Goal: Task Accomplishment & Management: Complete application form

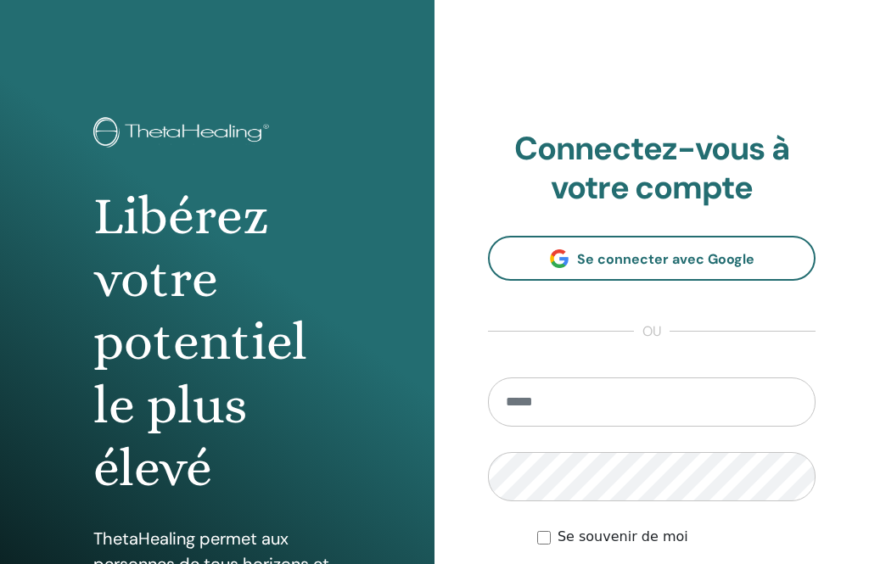
click at [562, 400] on input "email" at bounding box center [652, 402] width 328 height 49
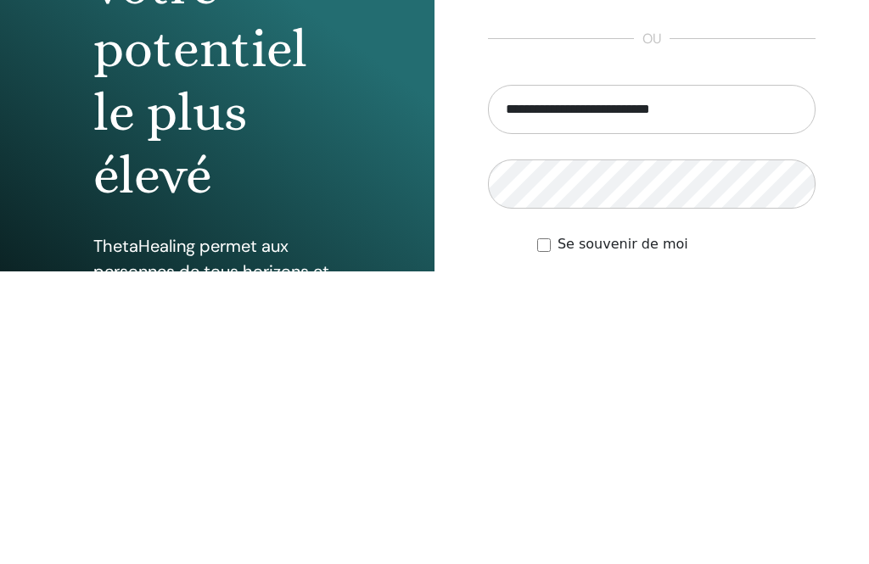
type input "**********"
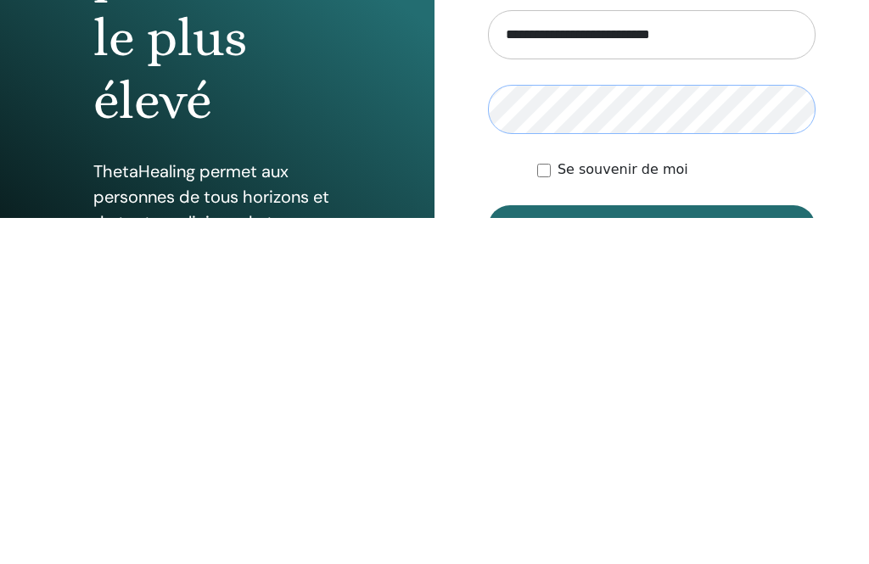
click at [652, 552] on button "Connexion" at bounding box center [652, 574] width 328 height 44
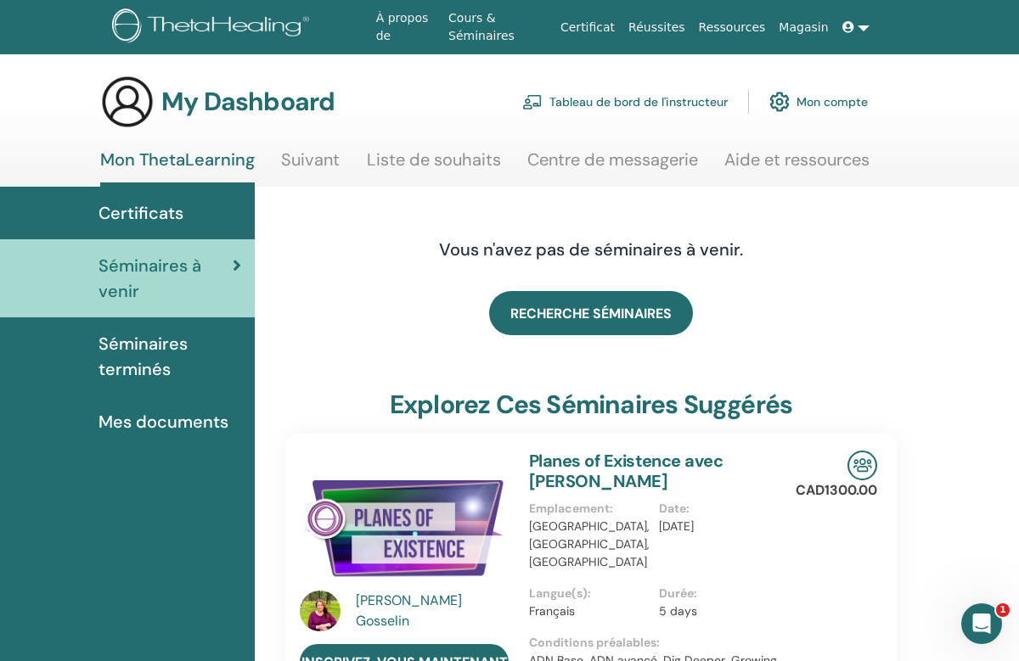
click at [636, 107] on link "Tableau de bord de l'instructeur" at bounding box center [624, 101] width 205 height 37
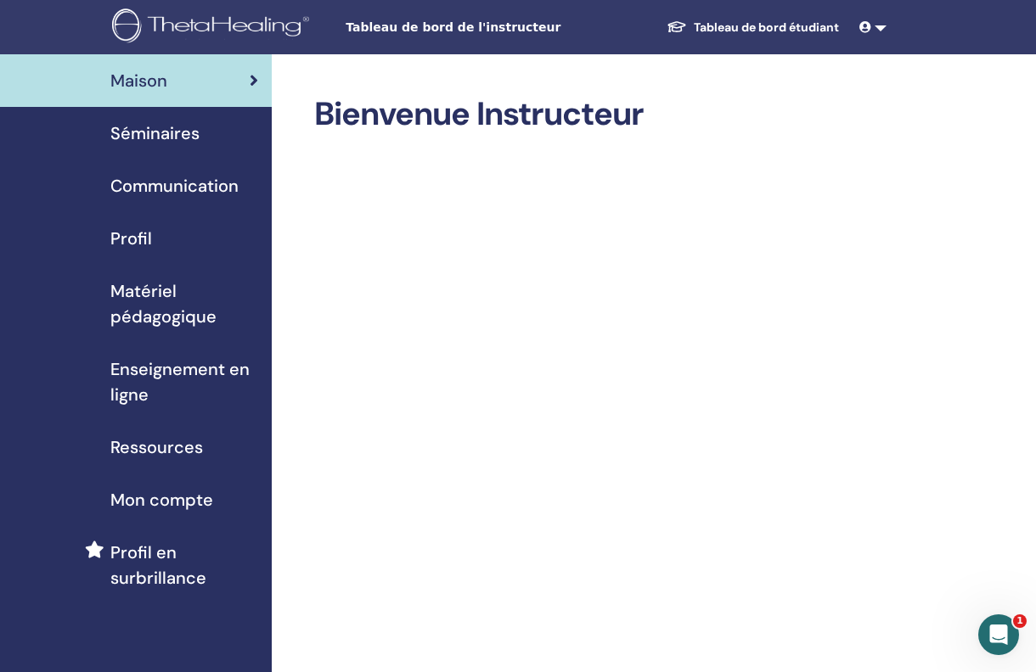
click at [160, 129] on span "Séminaires" at bounding box center [154, 133] width 89 height 25
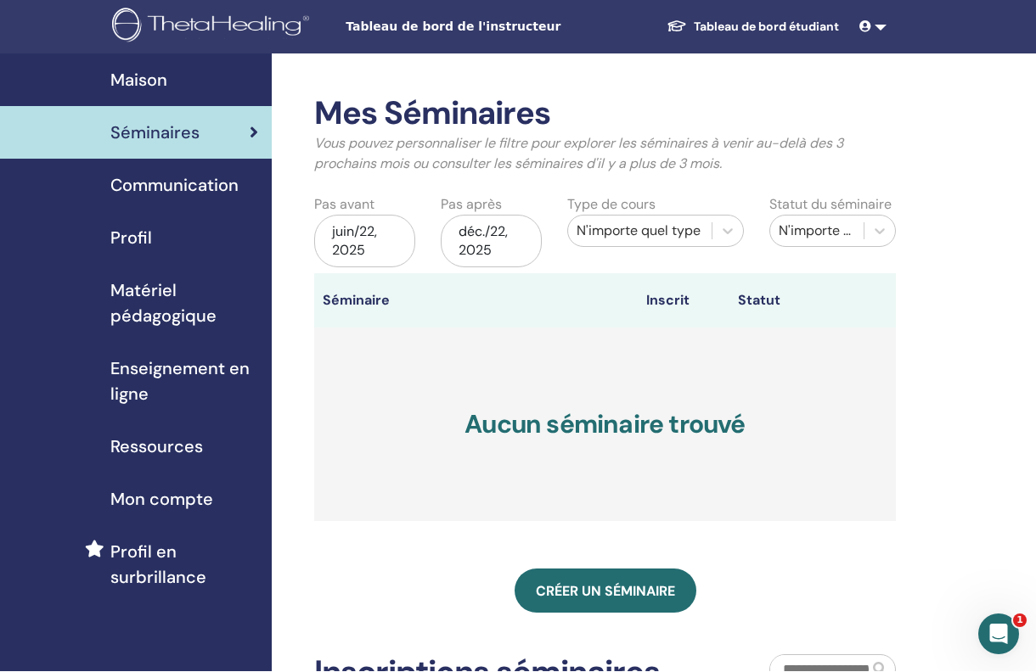
scroll to position [11, 0]
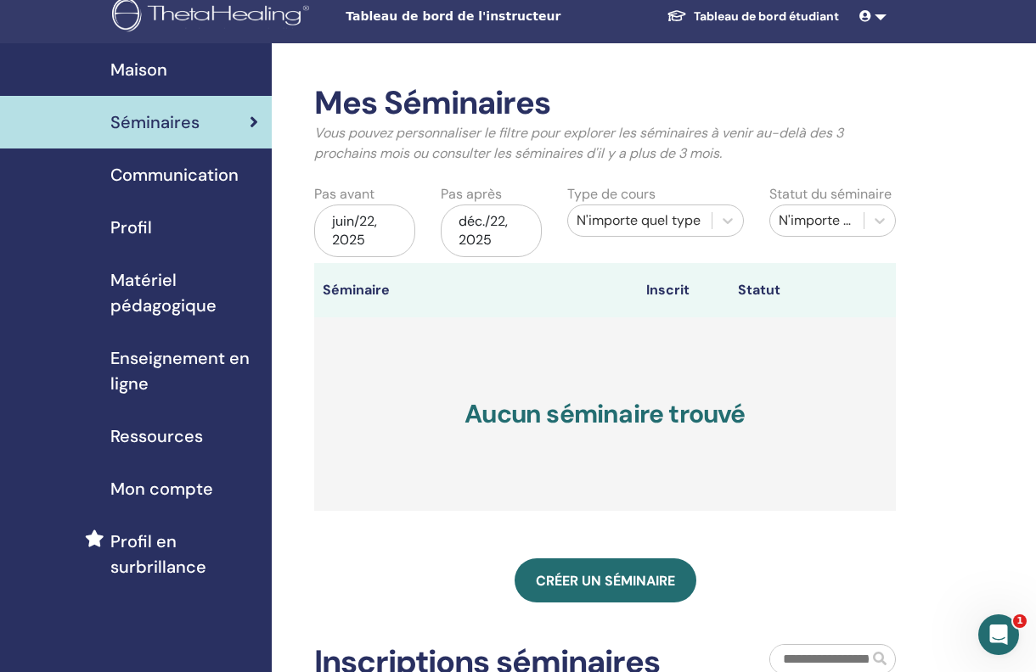
click at [759, 559] on div "Créer un séminaire" at bounding box center [604, 581] width 581 height 44
click at [593, 577] on span "Créer un séminaire" at bounding box center [605, 581] width 139 height 18
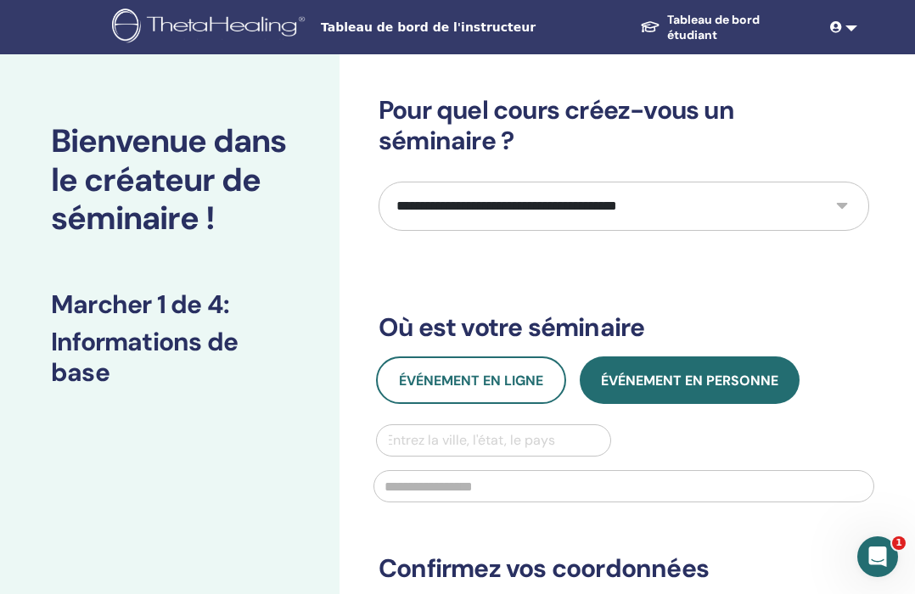
click at [710, 381] on span "Événement en personne" at bounding box center [689, 381] width 177 height 18
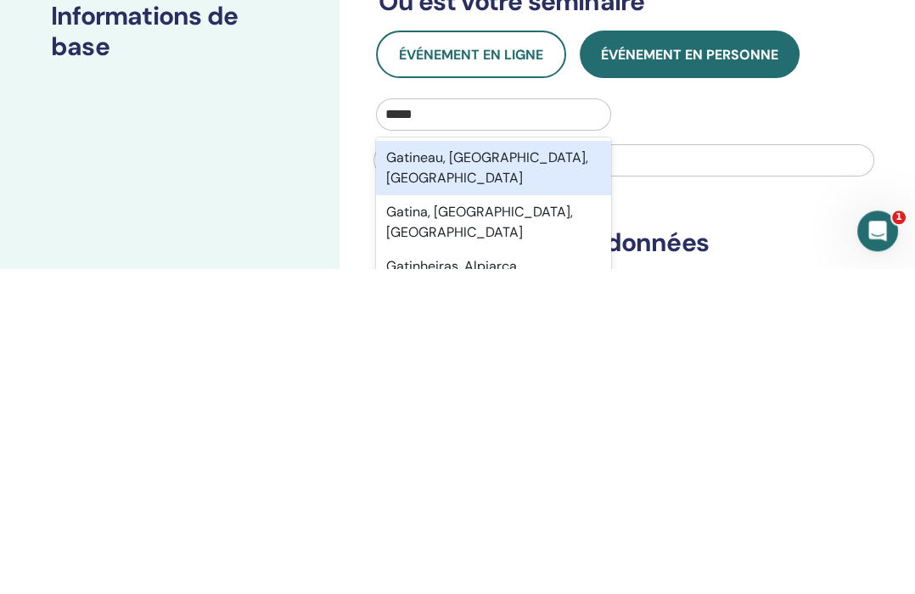
click at [508, 467] on div "Gatineau, QC, CAN" at bounding box center [493, 494] width 235 height 54
type input "*****"
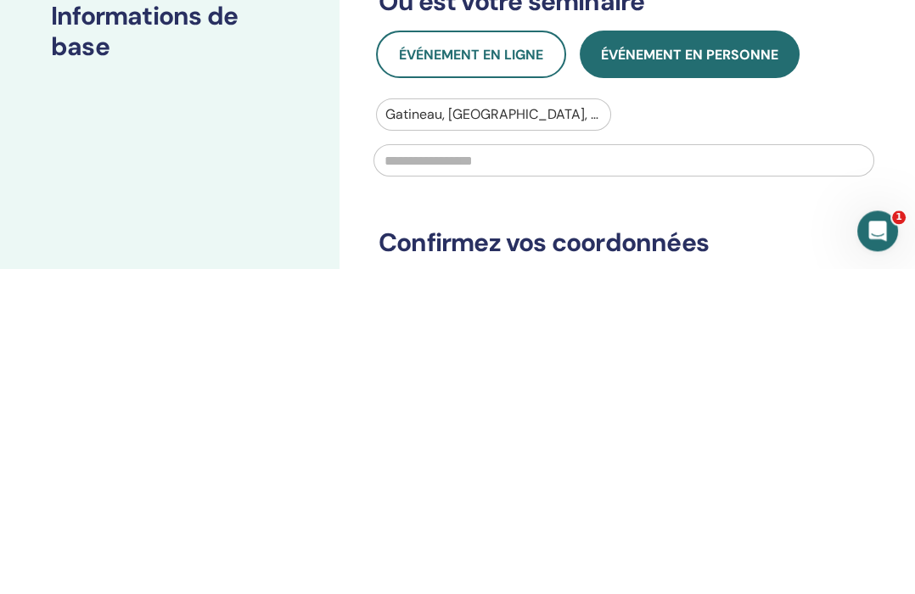
scroll to position [326, 0]
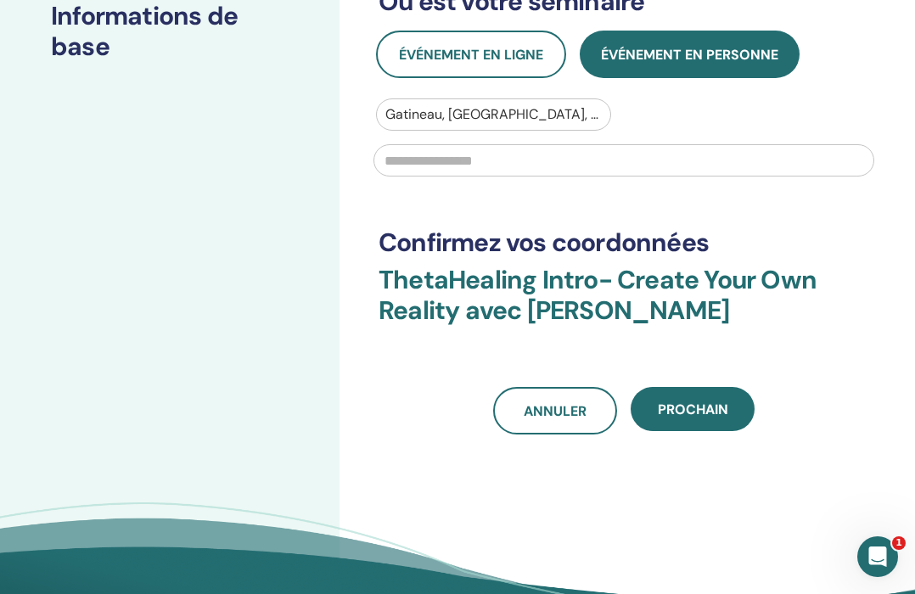
click at [491, 160] on input "text" at bounding box center [623, 160] width 501 height 32
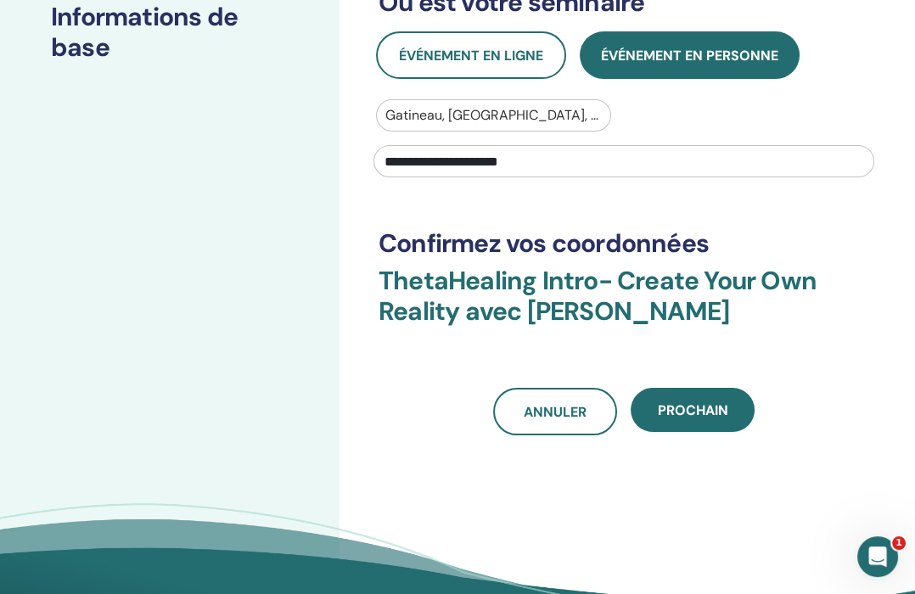
type input "**********"
click at [696, 404] on span "Prochain" at bounding box center [693, 411] width 70 height 18
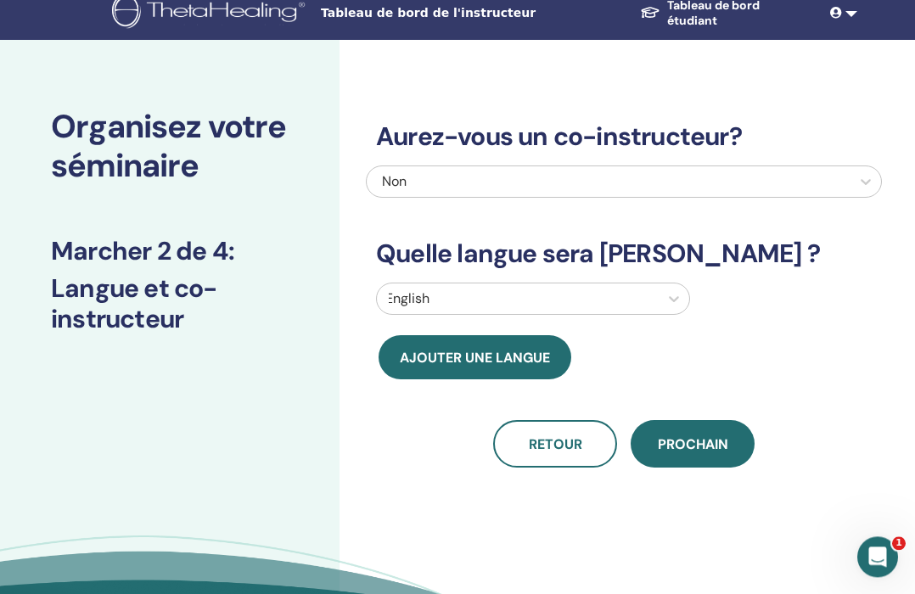
scroll to position [0, 0]
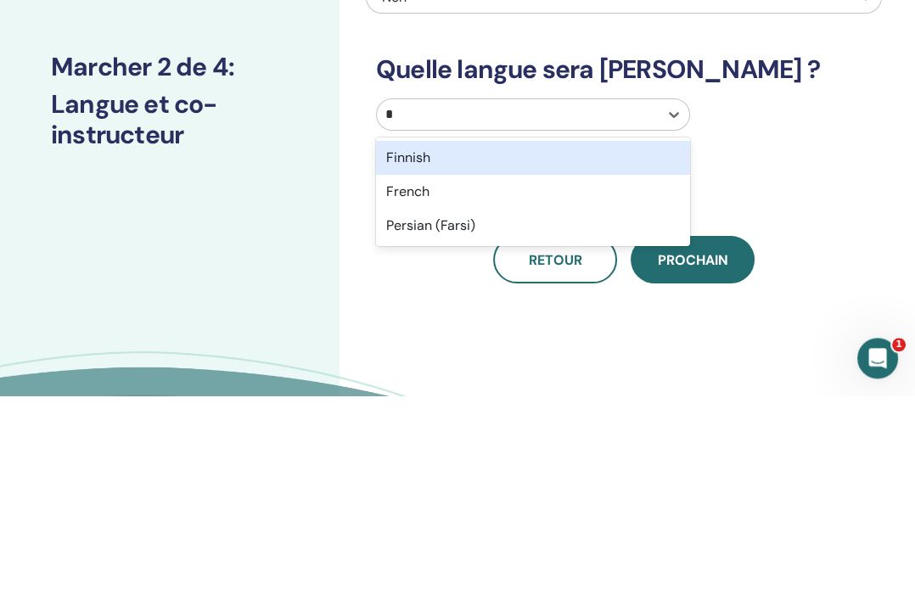
type input "**"
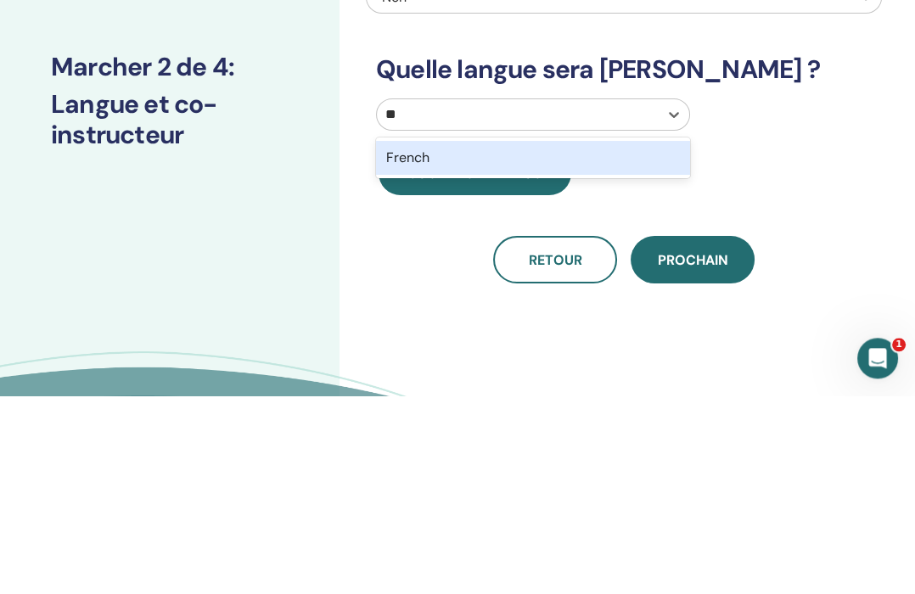
click at [442, 340] on div "French" at bounding box center [533, 357] width 314 height 34
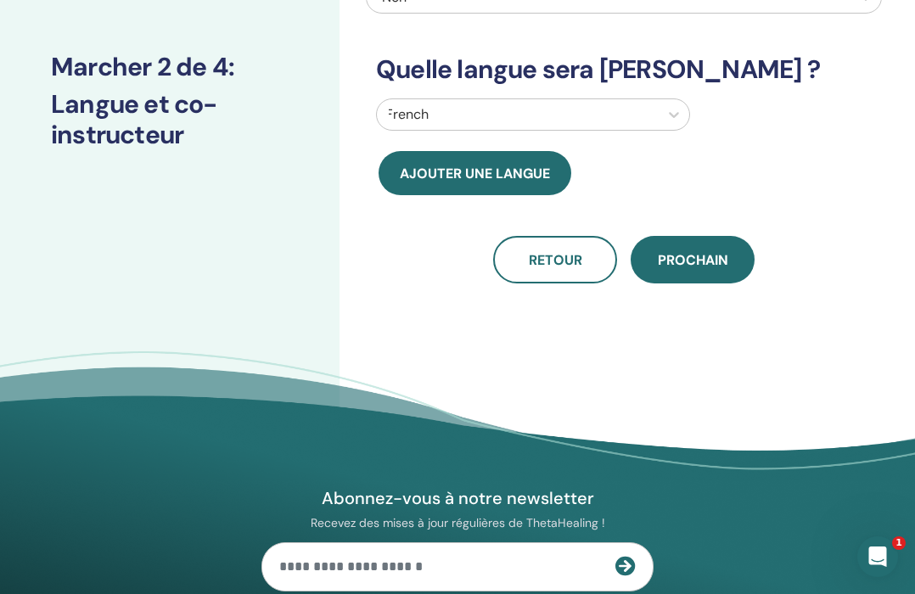
click at [703, 263] on span "Prochain" at bounding box center [693, 260] width 70 height 18
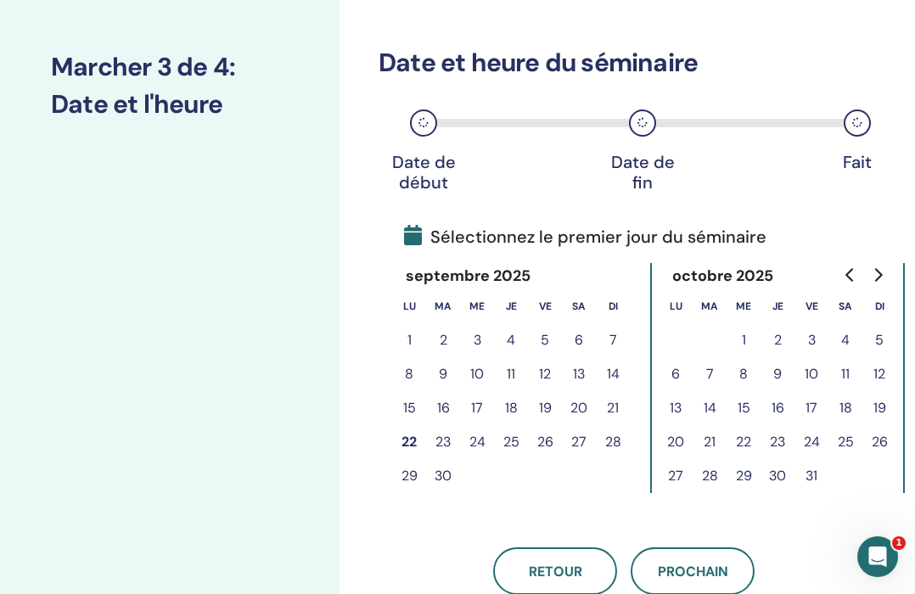
click at [517, 447] on button "25" at bounding box center [511, 442] width 34 height 34
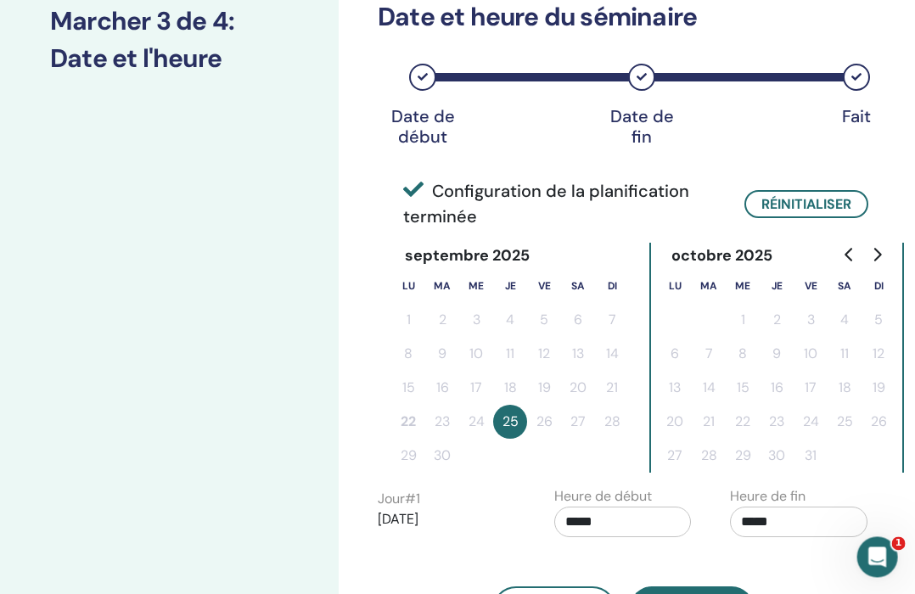
scroll to position [244, 0]
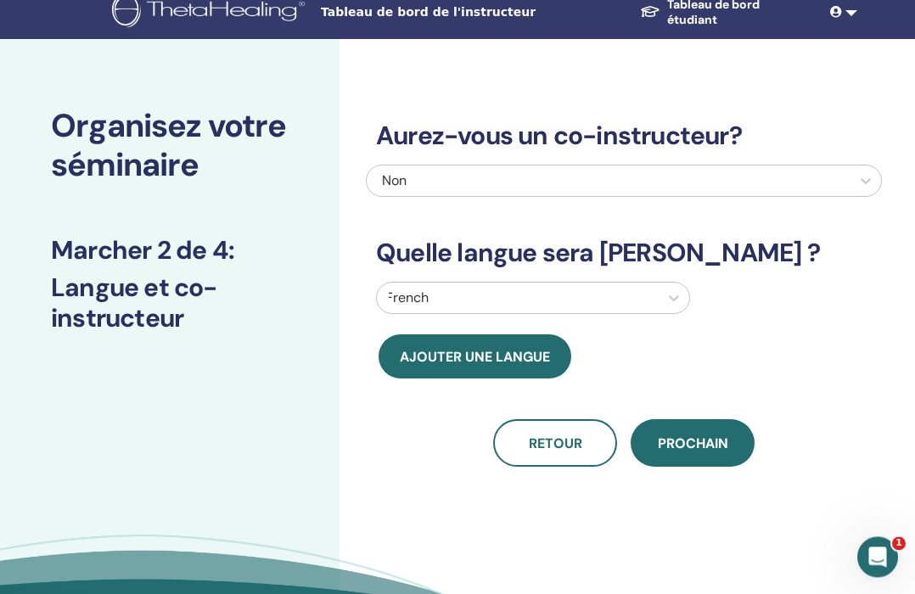
scroll to position [0, 0]
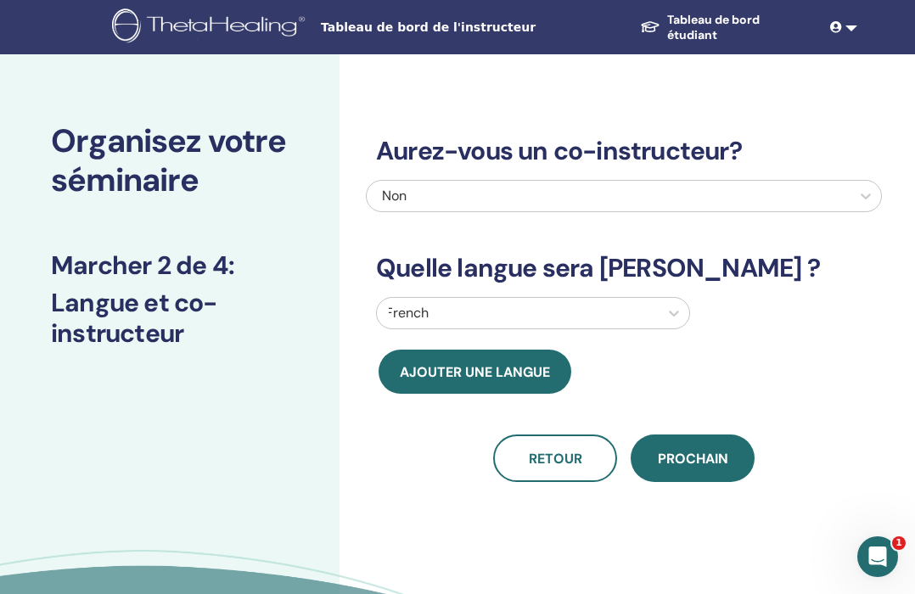
click at [698, 458] on span "Prochain" at bounding box center [693, 459] width 70 height 18
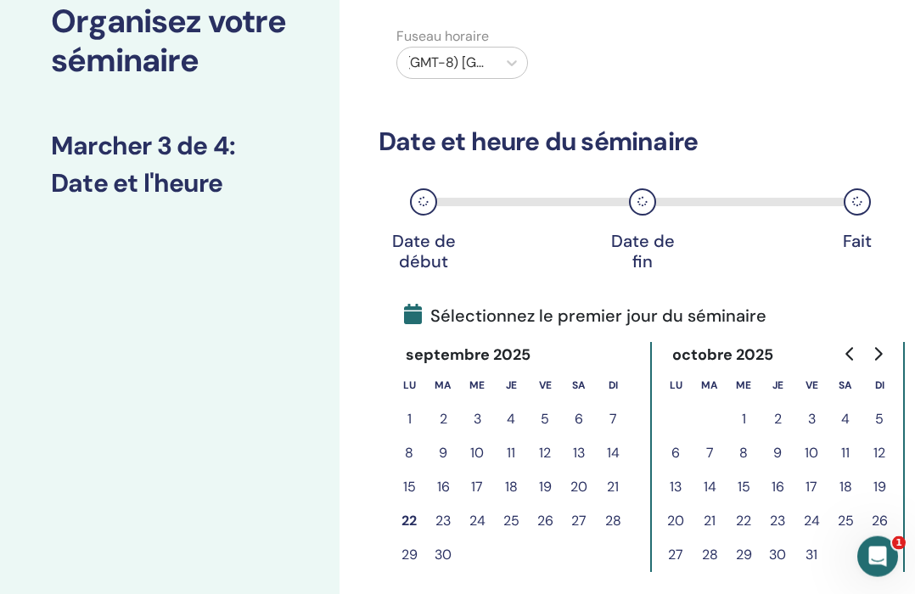
scroll to position [146, 0]
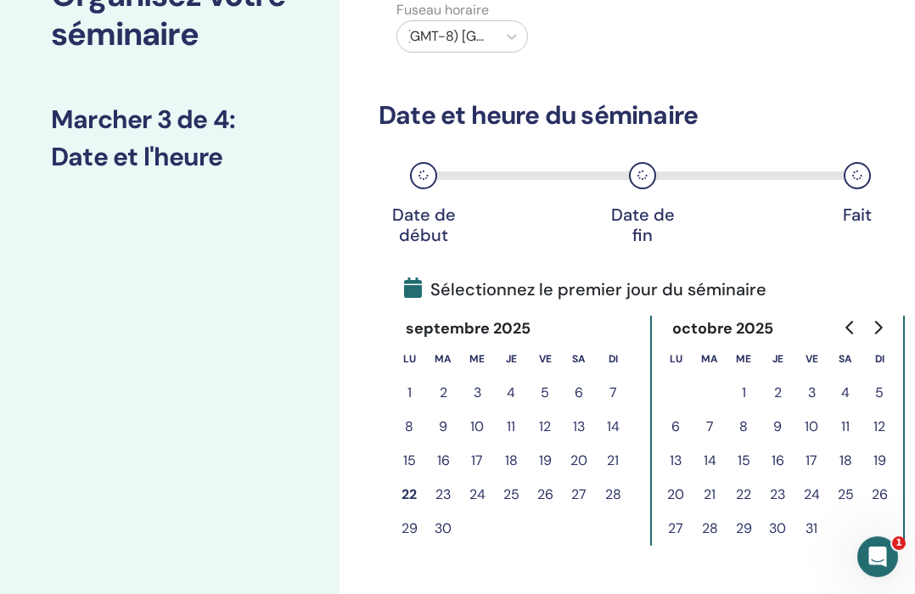
click at [480, 495] on button "24" at bounding box center [477, 495] width 34 height 34
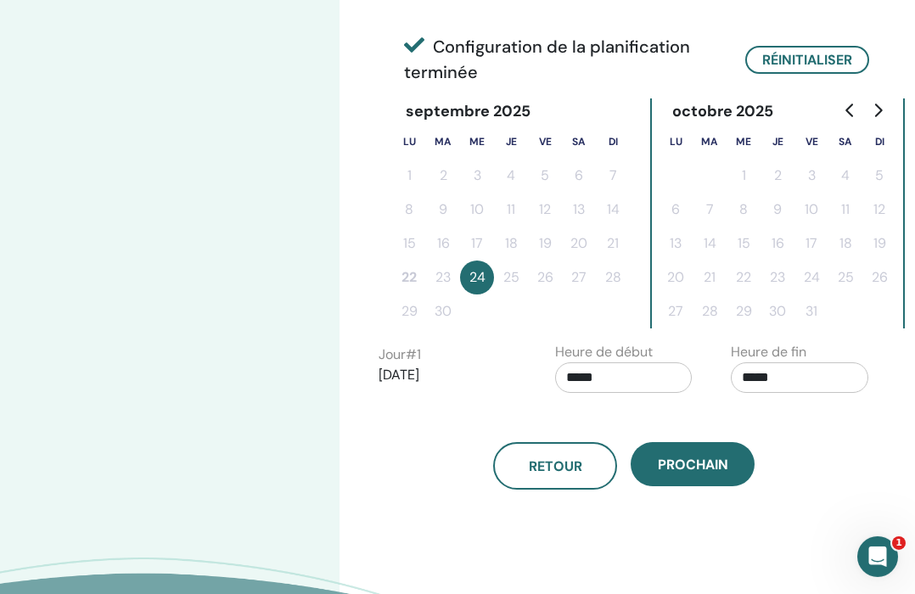
scroll to position [390, 0]
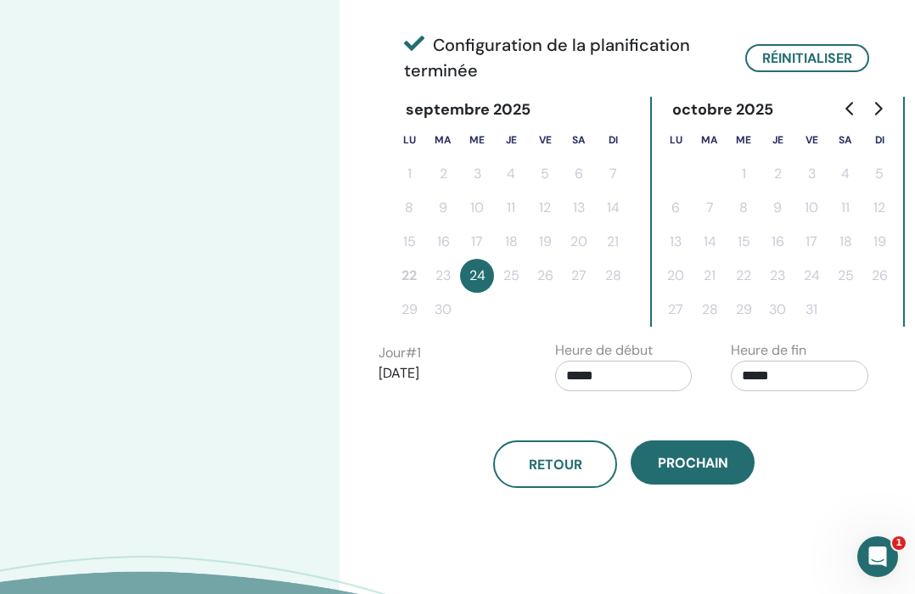
click at [806, 383] on input "*****" at bounding box center [800, 376] width 138 height 31
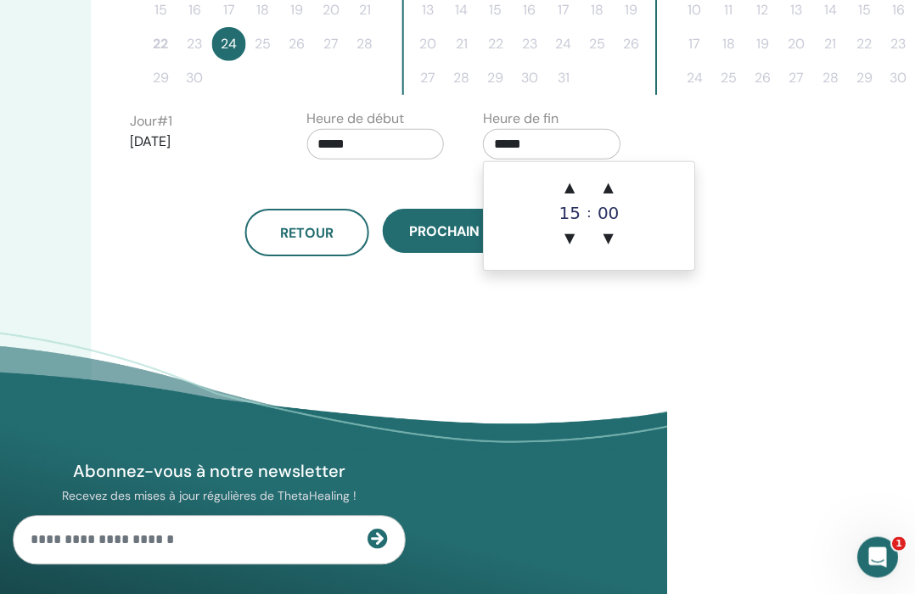
scroll to position [390, 247]
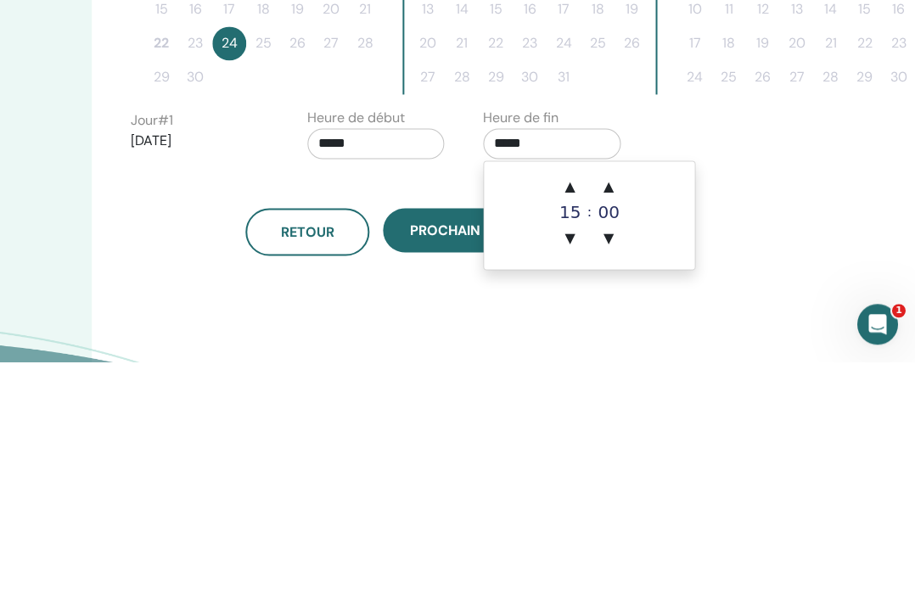
click at [613, 402] on span "▲" at bounding box center [610, 419] width 34 height 34
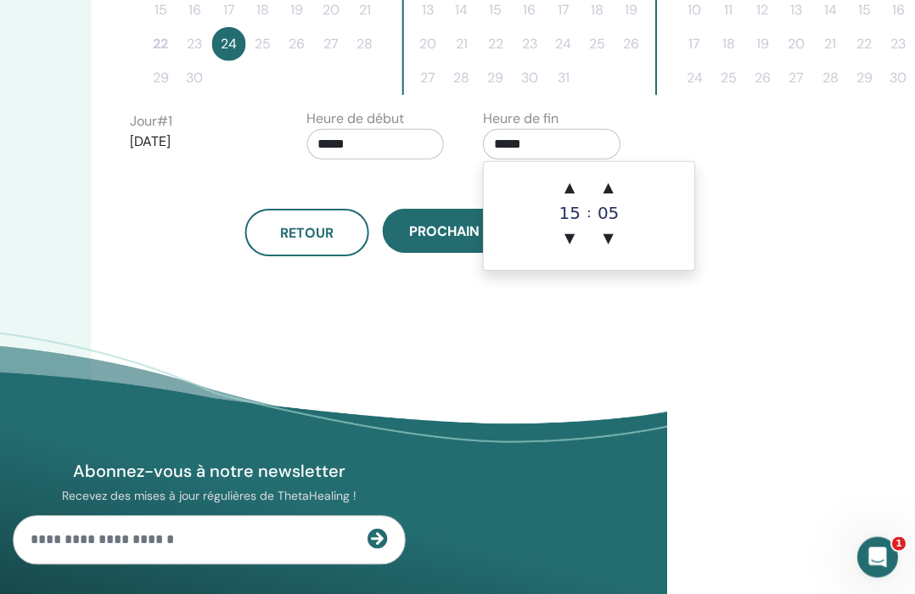
click at [615, 189] on span "▲" at bounding box center [609, 188] width 34 height 34
click at [616, 191] on span "▲" at bounding box center [609, 188] width 34 height 34
click at [619, 190] on span "▲" at bounding box center [609, 188] width 34 height 34
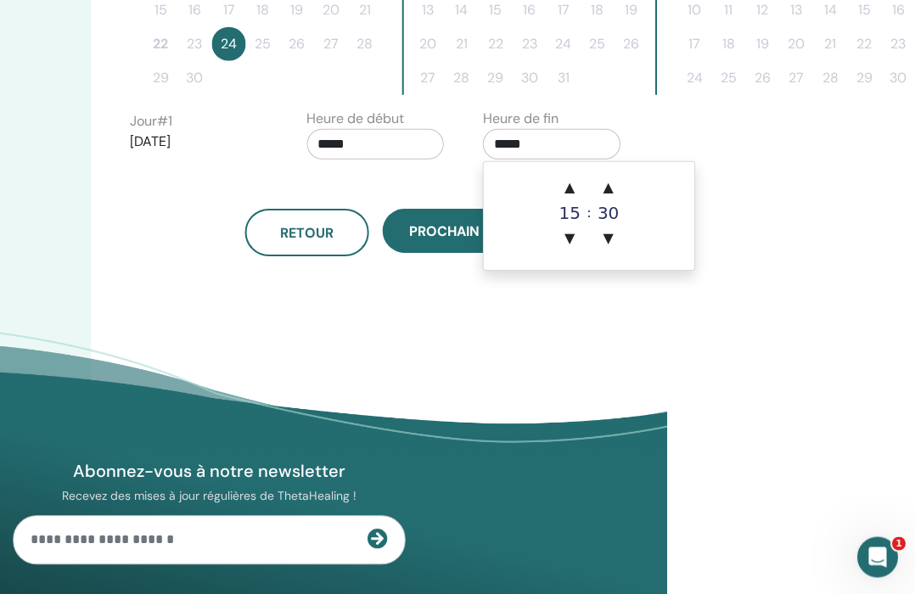
type input "*****"
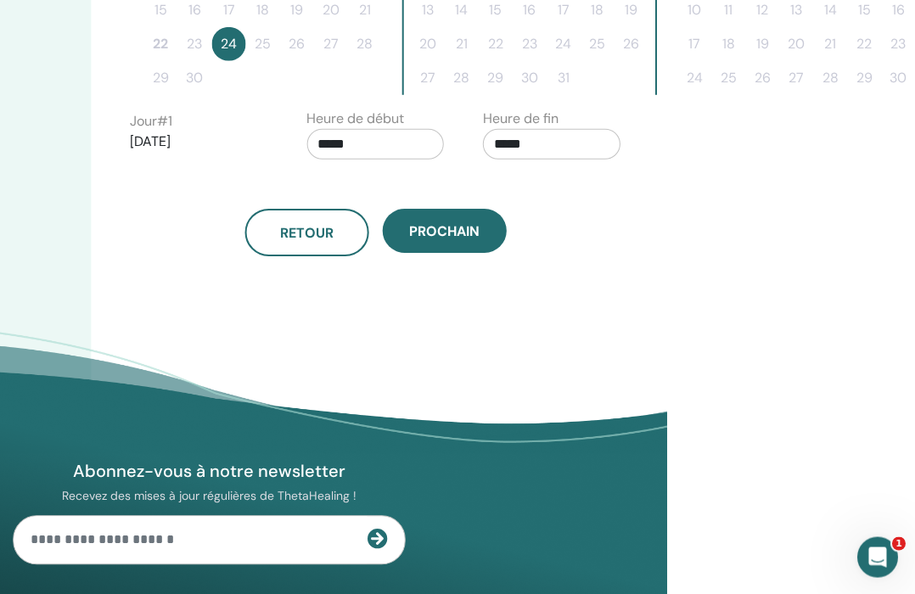
click at [455, 229] on span "Prochain" at bounding box center [445, 231] width 70 height 18
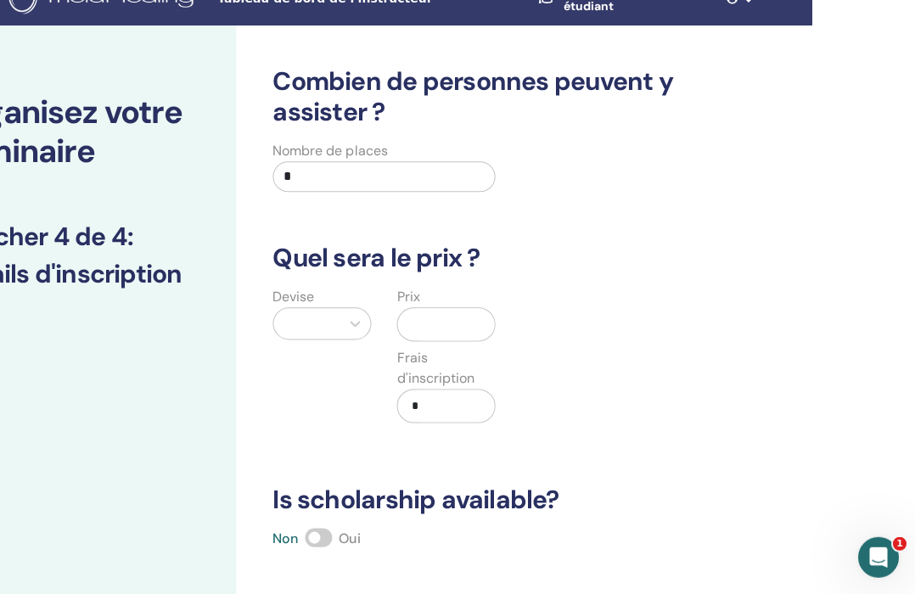
scroll to position [27, 104]
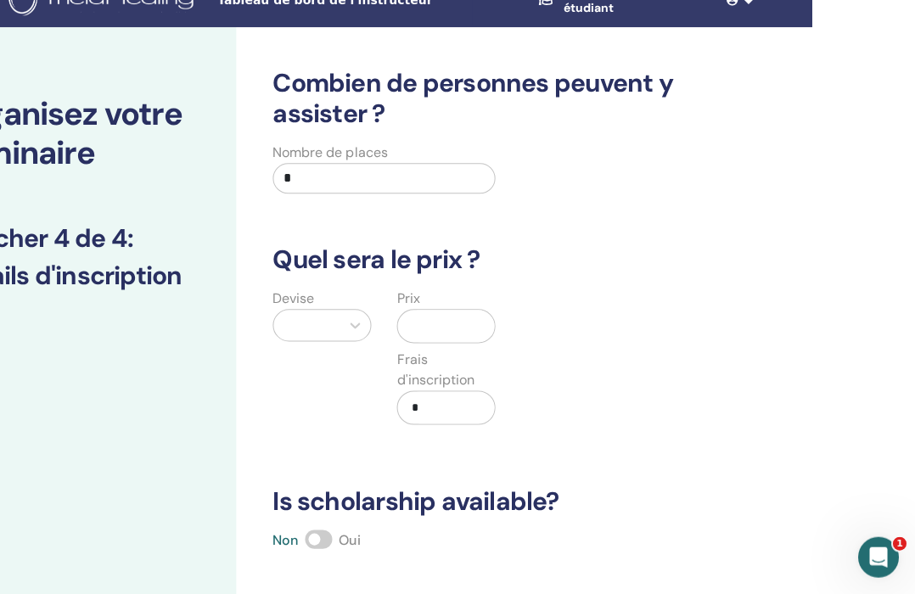
click at [370, 184] on input "*" at bounding box center [383, 178] width 222 height 31
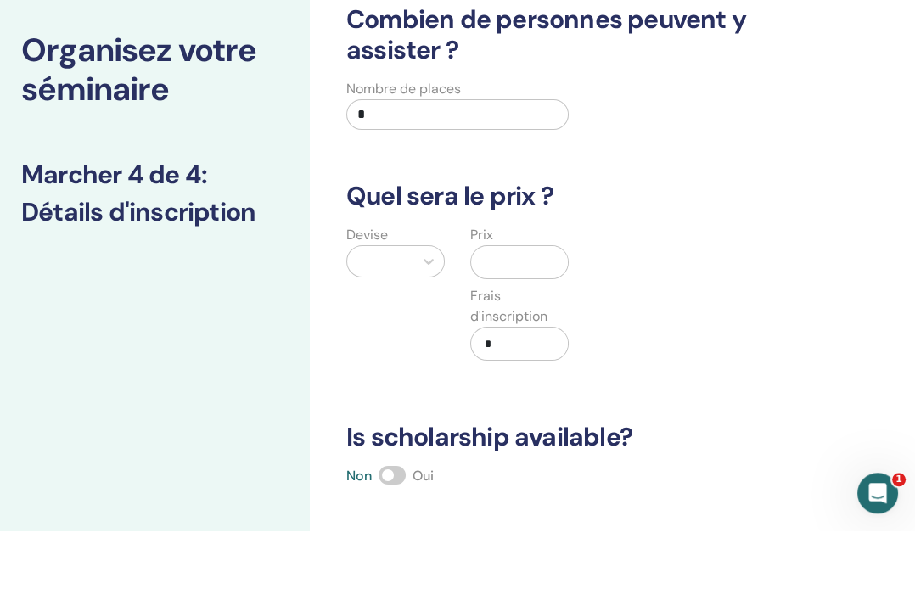
scroll to position [91, 30]
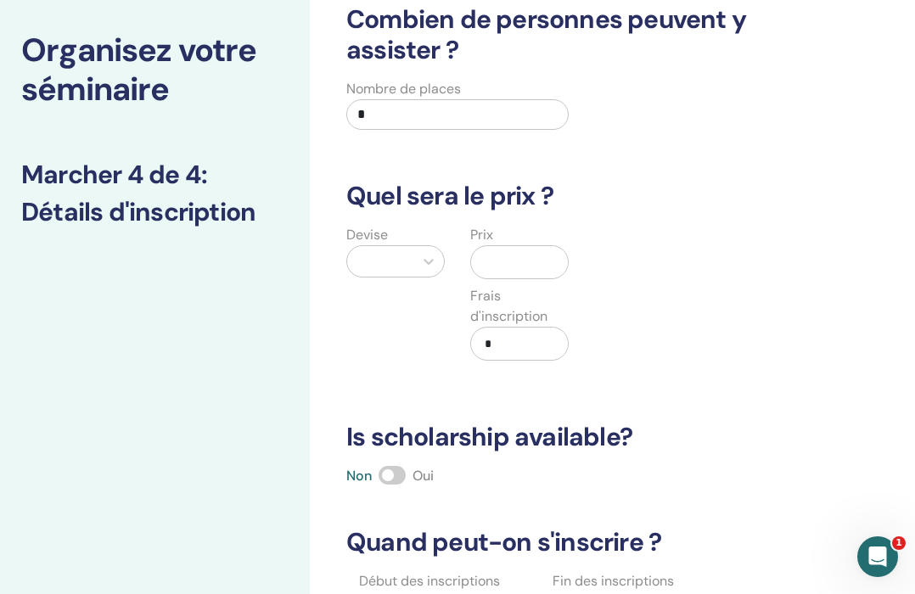
type input "*"
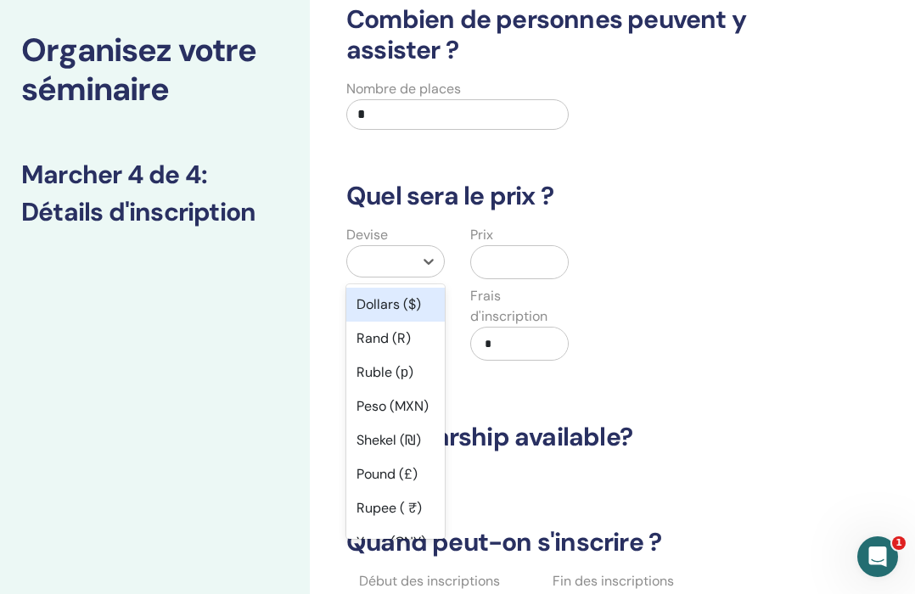
scroll to position [90, 0]
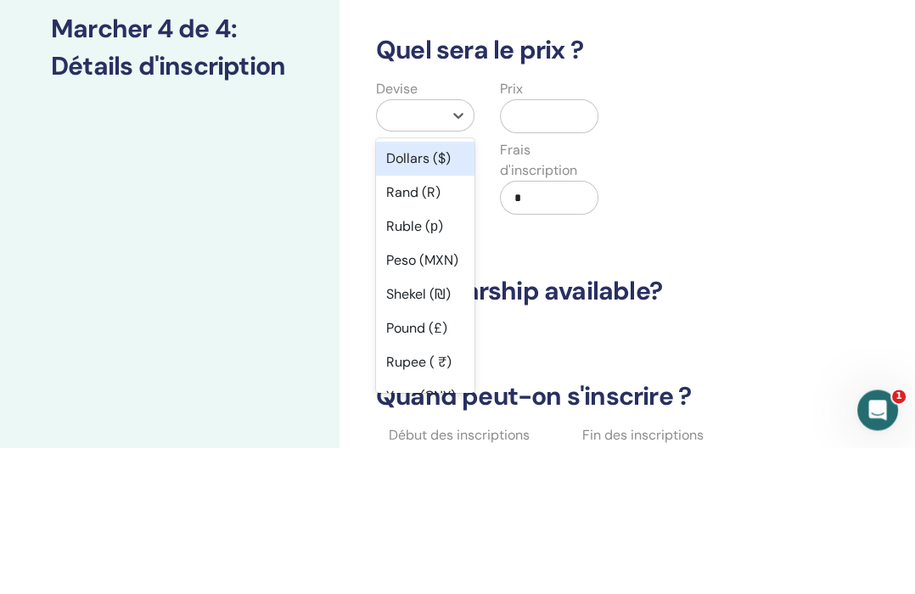
click at [435, 289] on div "Dollars ($)" at bounding box center [425, 306] width 98 height 34
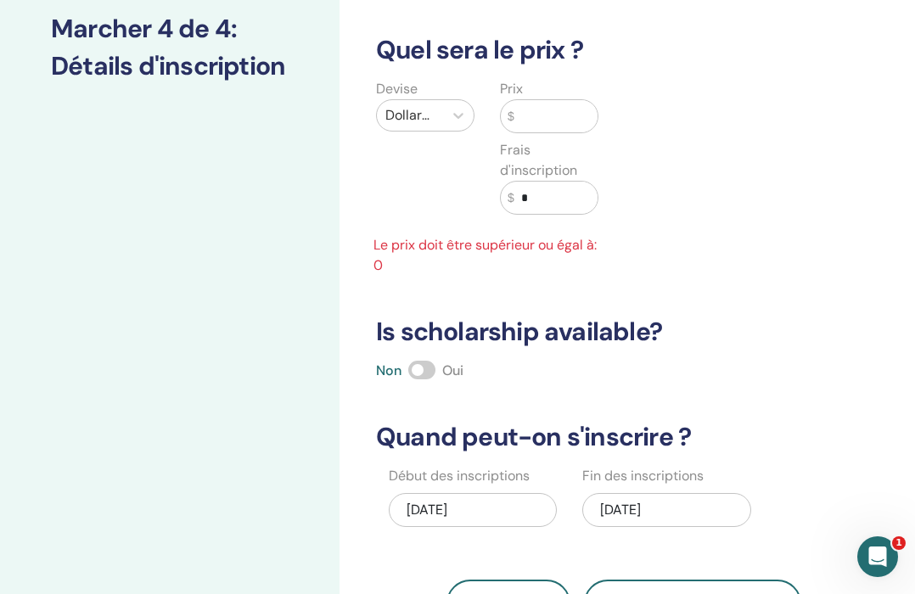
click at [553, 116] on input "text" at bounding box center [555, 116] width 83 height 32
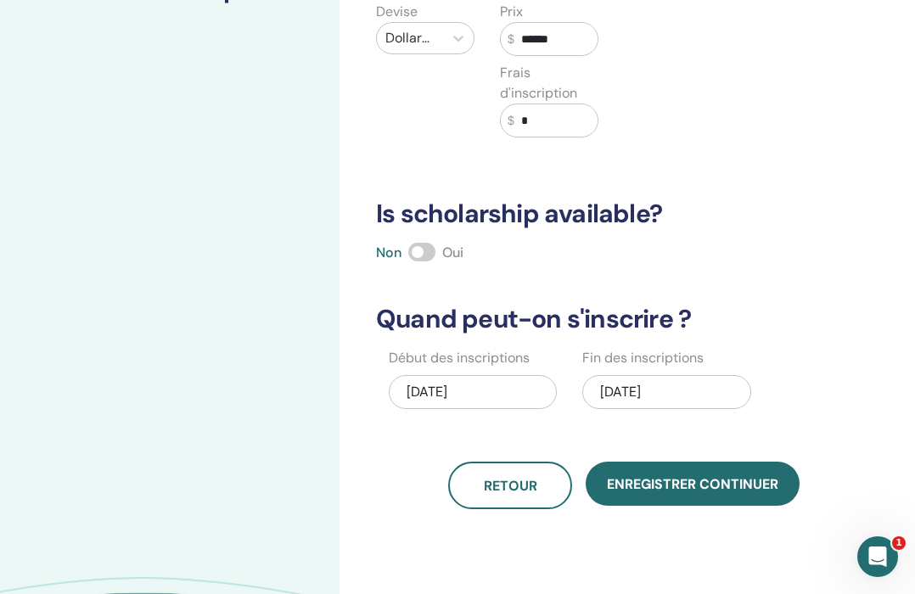
scroll to position [316, 0]
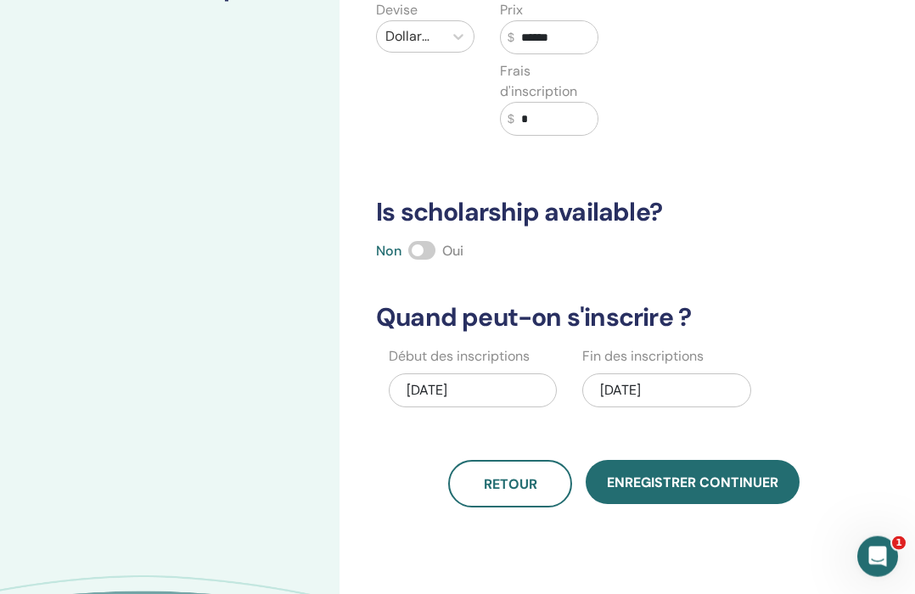
type input "******"
click at [697, 389] on div "09/24/2025" at bounding box center [666, 390] width 168 height 34
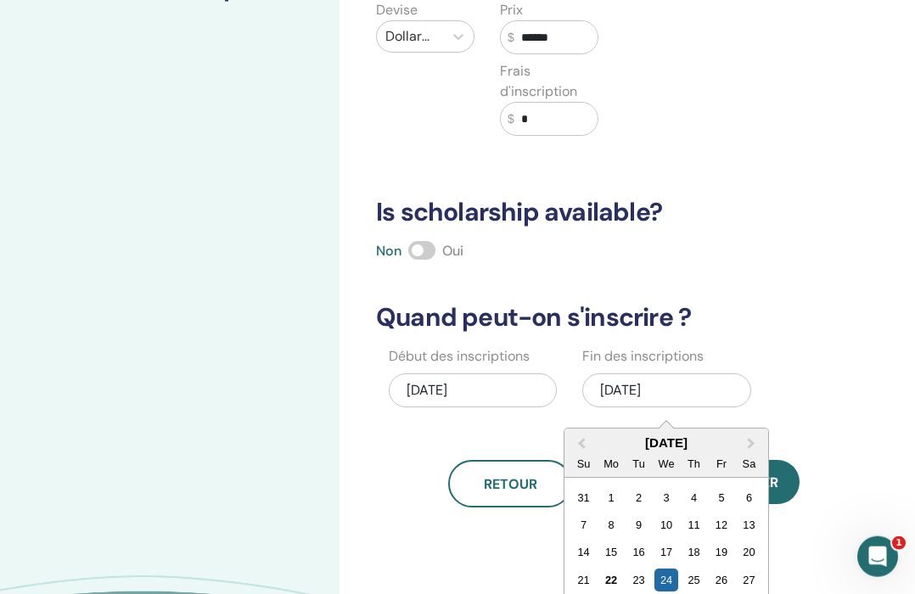
click at [758, 584] on div "27" at bounding box center [749, 580] width 23 height 23
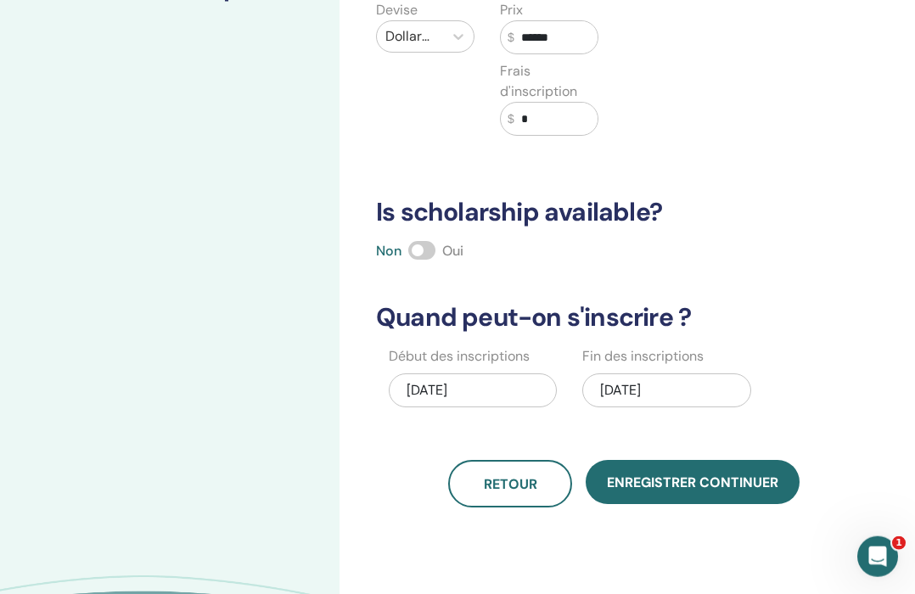
click at [702, 485] on span "Enregistrer continuer" at bounding box center [692, 483] width 171 height 18
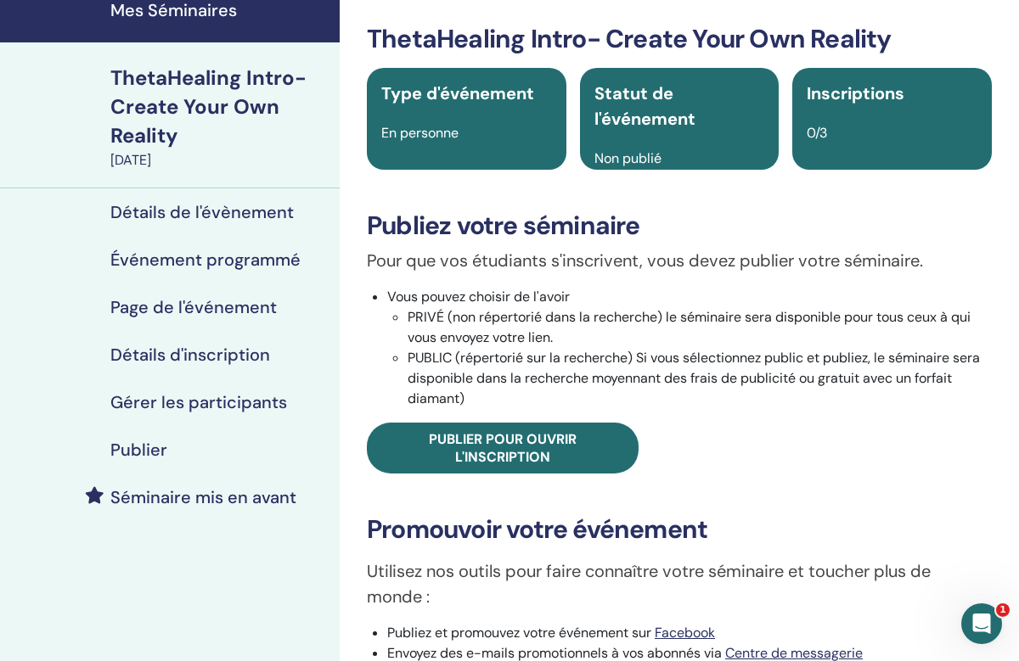
scroll to position [69, 0]
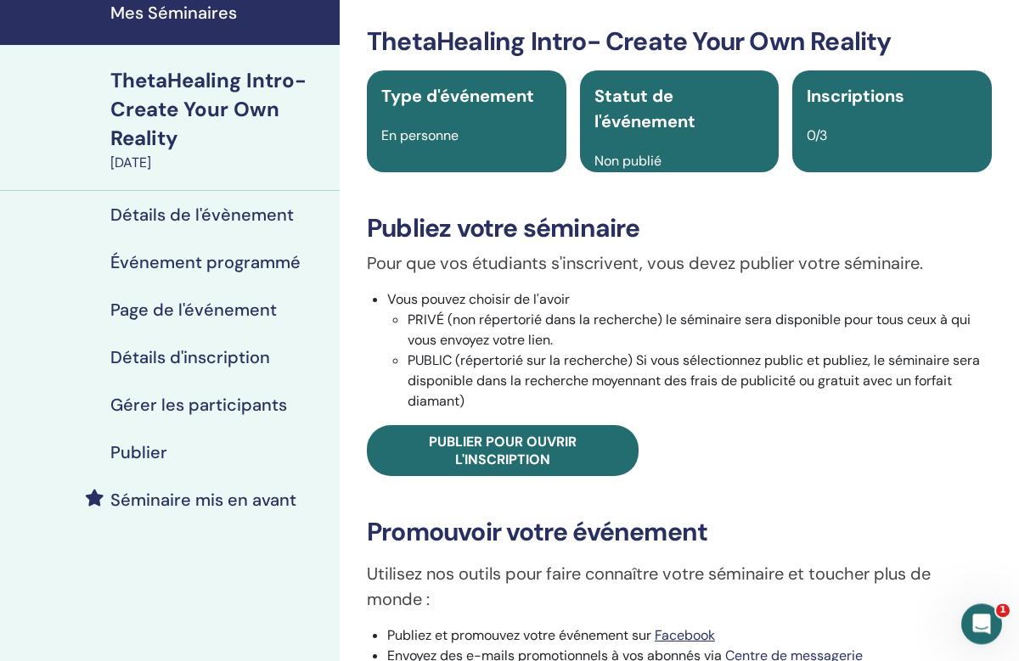
click at [198, 218] on h4 "Détails de l'évènement" at bounding box center [201, 215] width 183 height 20
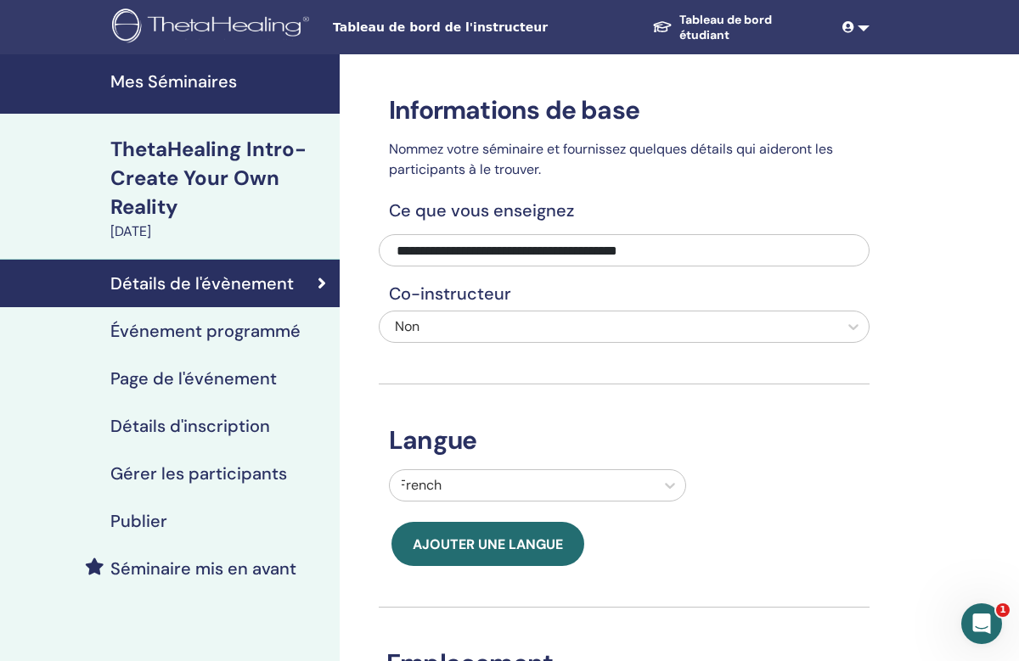
click at [455, 241] on input "**********" at bounding box center [624, 250] width 491 height 32
click at [462, 250] on input "**********" at bounding box center [624, 250] width 491 height 32
click at [160, 186] on div "ThetaHealing Intro- Create Your Own Reality" at bounding box center [219, 178] width 219 height 87
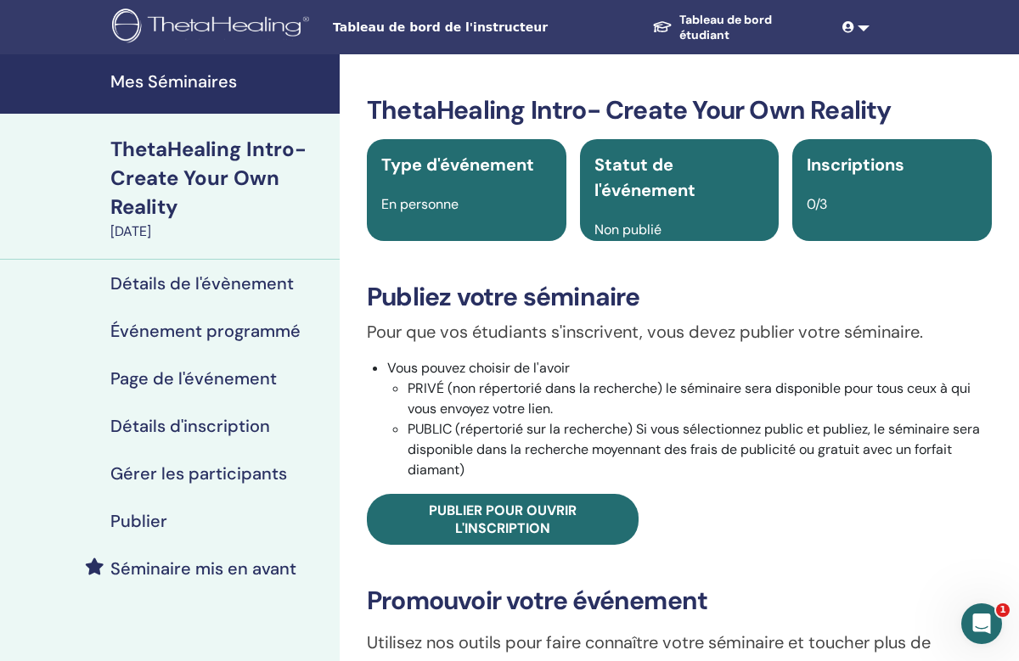
click at [180, 188] on div "ThetaHealing Intro- Create Your Own Reality" at bounding box center [219, 178] width 219 height 87
click at [166, 173] on div "ThetaHealing Intro- Create Your Own Reality" at bounding box center [219, 178] width 219 height 87
click at [143, 197] on div "ThetaHealing Intro- Create Your Own Reality" at bounding box center [219, 178] width 219 height 87
click at [451, 184] on div "Type d'événement En personne" at bounding box center [466, 190] width 199 height 102
click at [678, 180] on span "Statut de l'événement" at bounding box center [644, 178] width 101 height 48
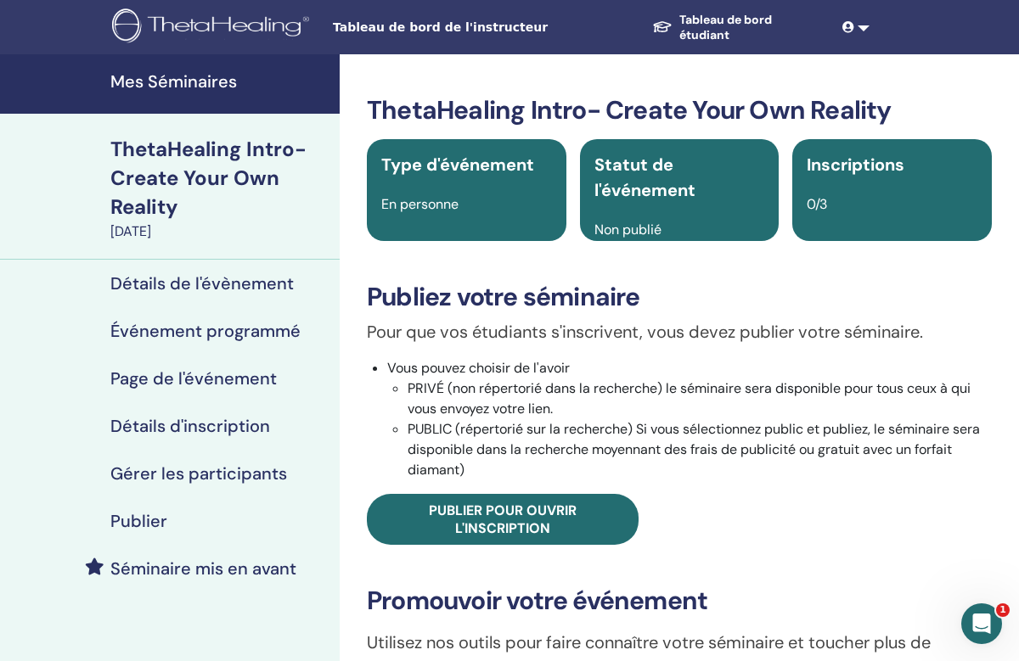
click at [678, 195] on span "Statut de l'événement" at bounding box center [644, 178] width 101 height 48
click at [171, 80] on h4 "Mes Séminaires" at bounding box center [219, 81] width 219 height 20
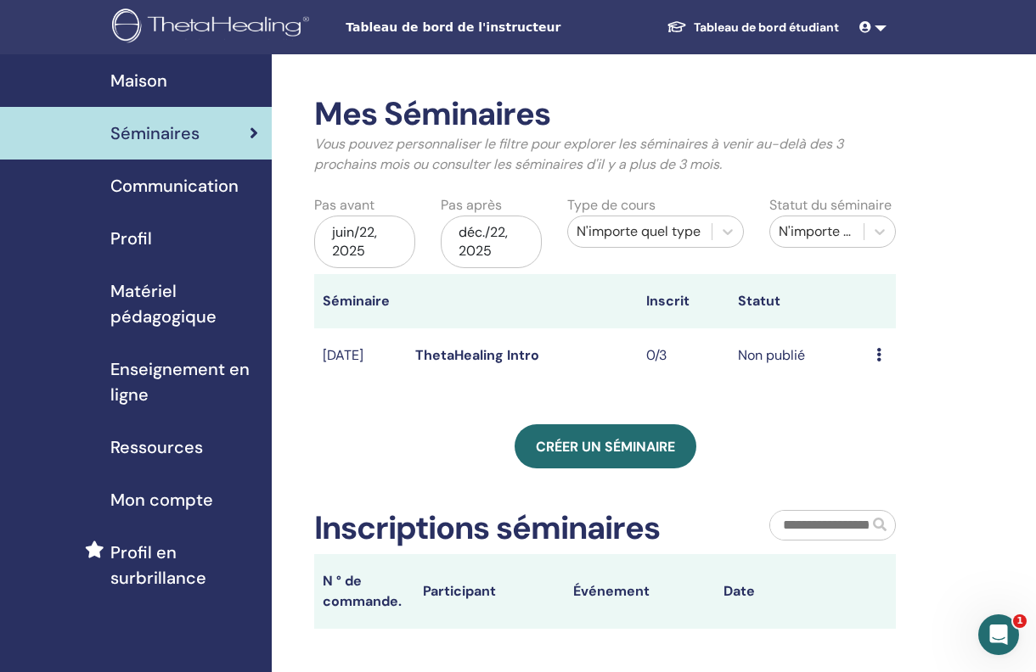
click at [490, 347] on link "ThetaHealing Intro" at bounding box center [477, 355] width 124 height 18
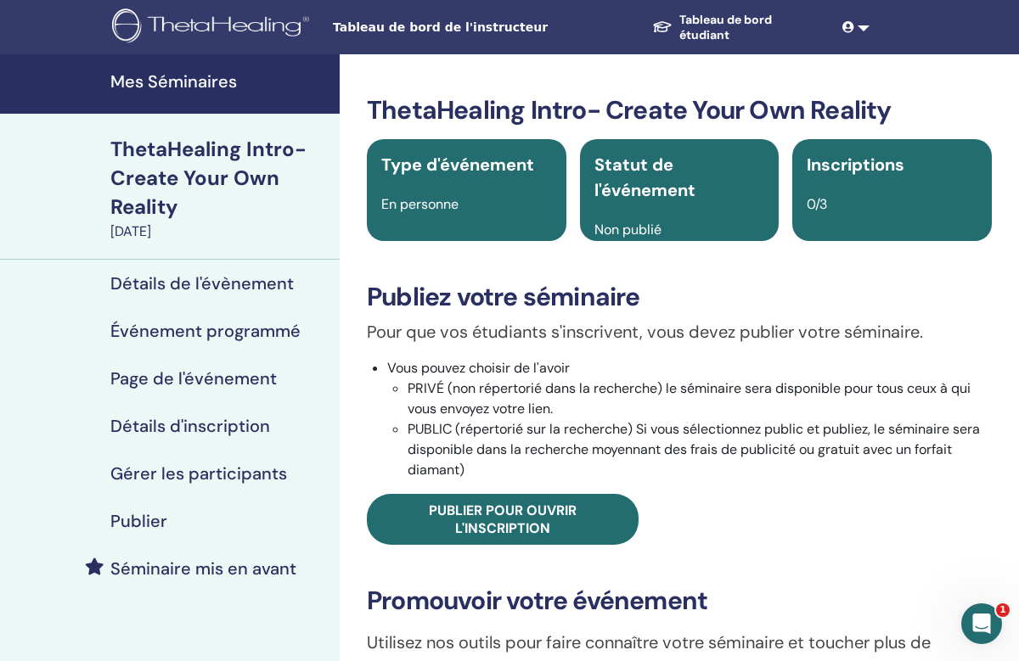
click at [555, 115] on h3 "ThetaHealing Intro- Create Your Own Reality" at bounding box center [679, 110] width 625 height 31
click at [163, 177] on div "ThetaHealing Intro- Create Your Own Reality" at bounding box center [219, 178] width 219 height 87
click at [166, 172] on div "ThetaHealing Intro- Create Your Own Reality" at bounding box center [219, 178] width 219 height 87
click at [168, 78] on h4 "Mes Séminaires" at bounding box center [219, 81] width 219 height 20
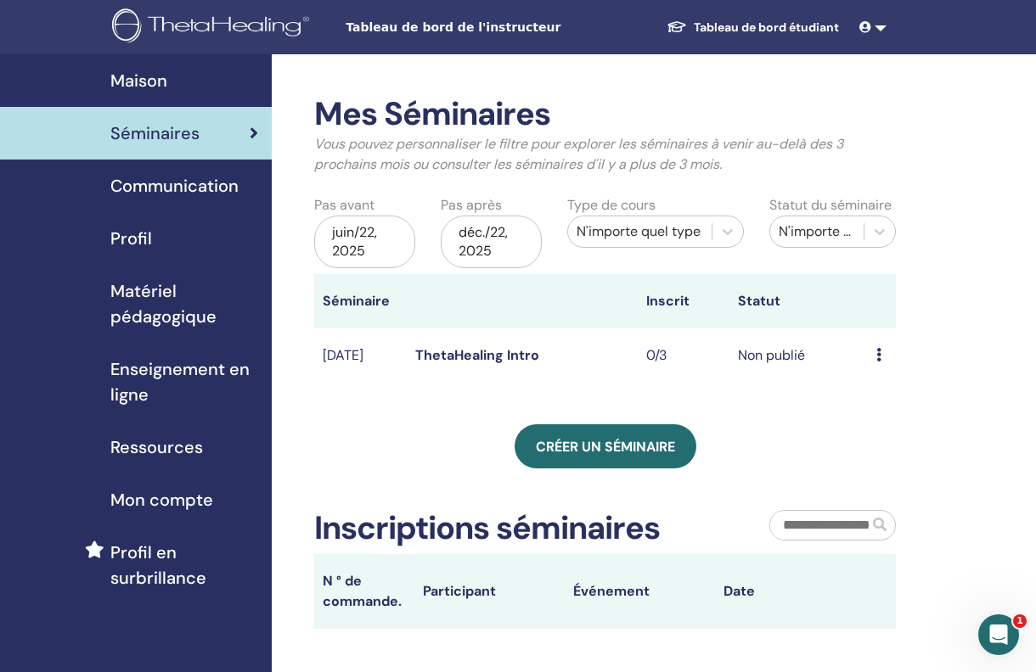
click at [884, 355] on div "Aperçu Éditer Participants Annuler" at bounding box center [881, 355] width 11 height 20
click at [900, 456] on p "Annuler" at bounding box center [903, 445] width 76 height 20
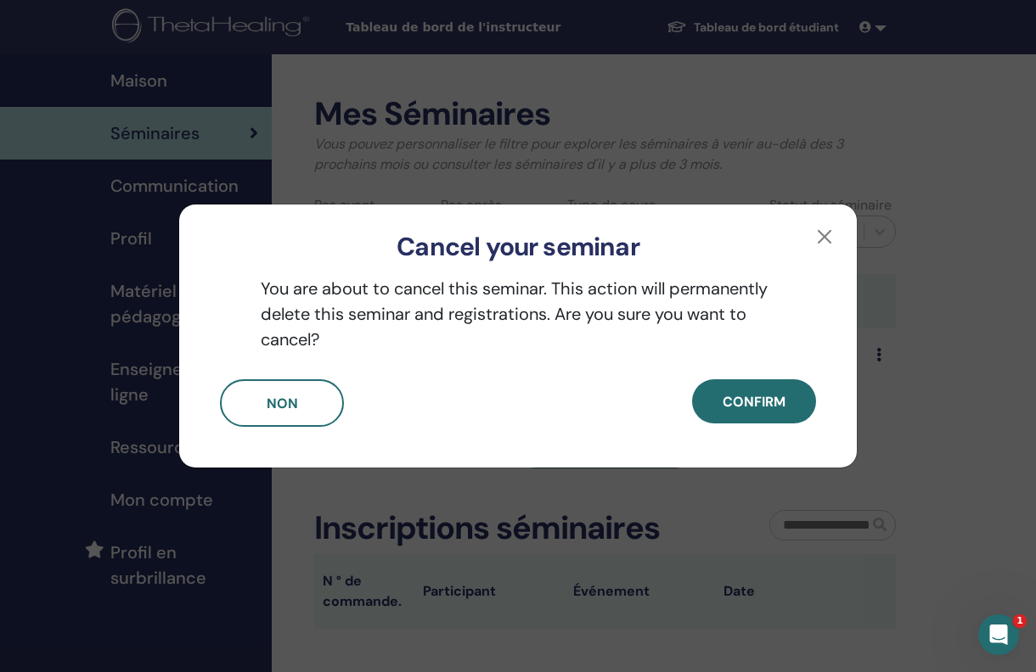
click at [756, 400] on span "Confirm" at bounding box center [753, 402] width 63 height 18
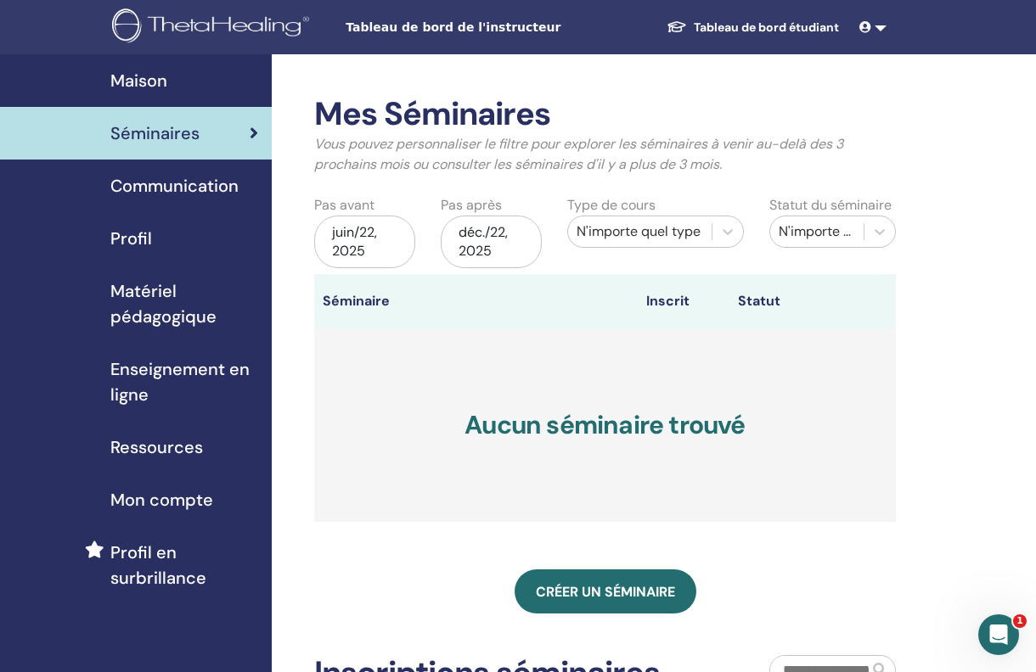
click at [606, 576] on link "Créer un séminaire" at bounding box center [605, 592] width 182 height 44
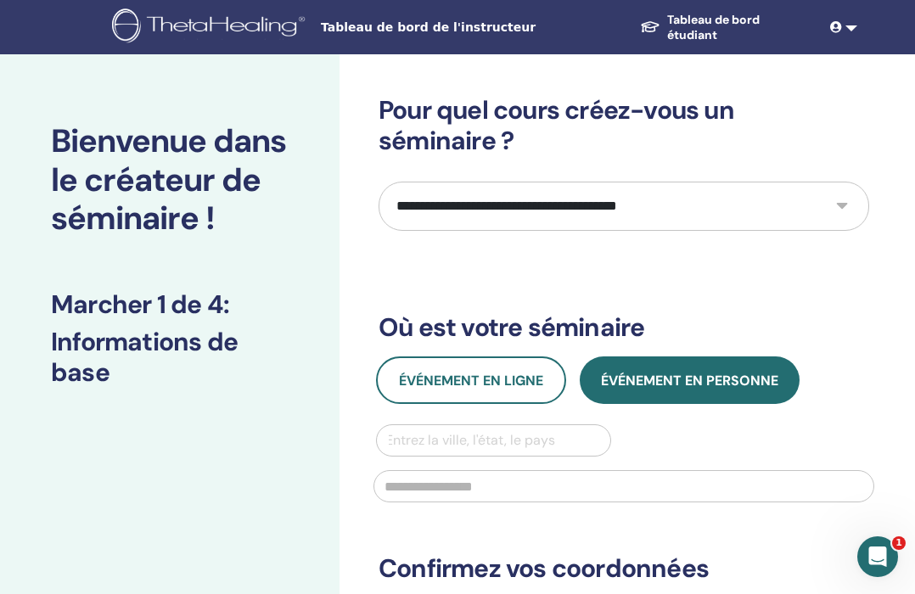
click at [842, 204] on select "**********" at bounding box center [624, 206] width 491 height 49
select select "*"
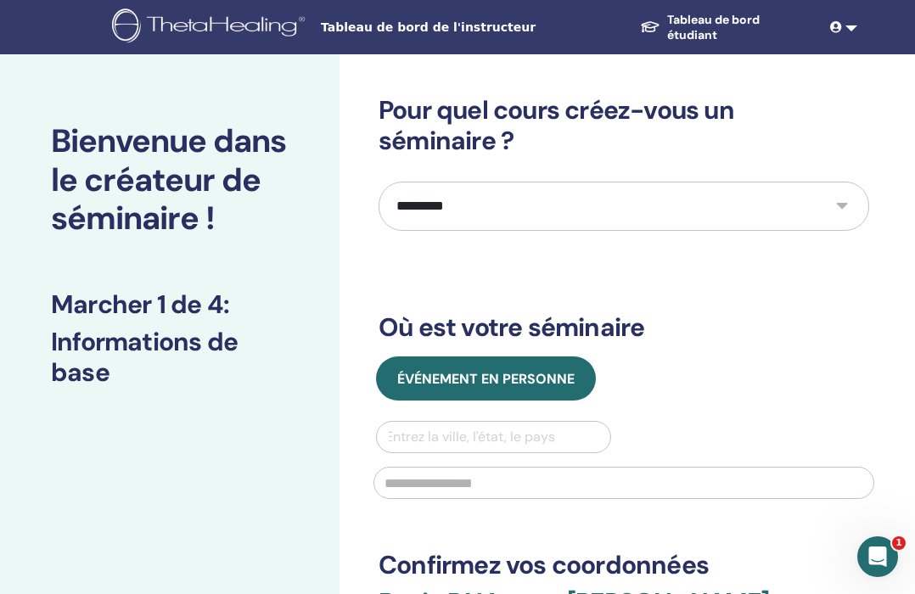
click at [528, 382] on span "Événement en personne" at bounding box center [485, 379] width 177 height 18
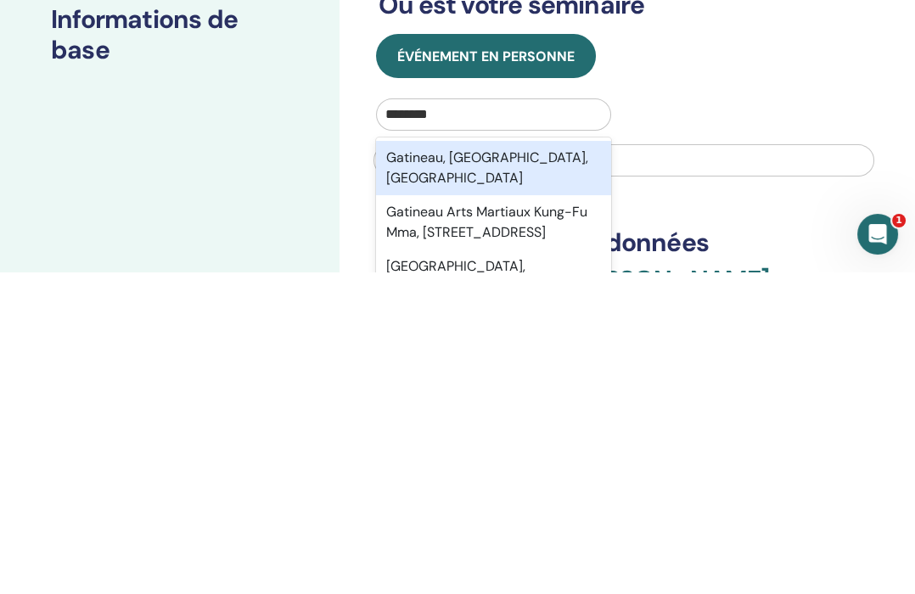
click at [524, 463] on div "Gatineau, [GEOGRAPHIC_DATA], [GEOGRAPHIC_DATA]" at bounding box center [493, 490] width 235 height 54
type input "********"
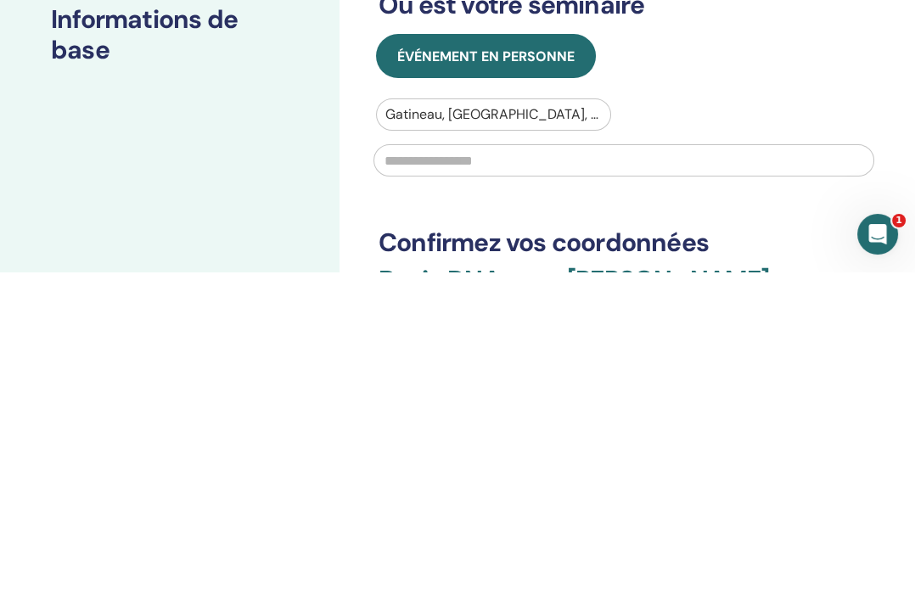
scroll to position [323, 0]
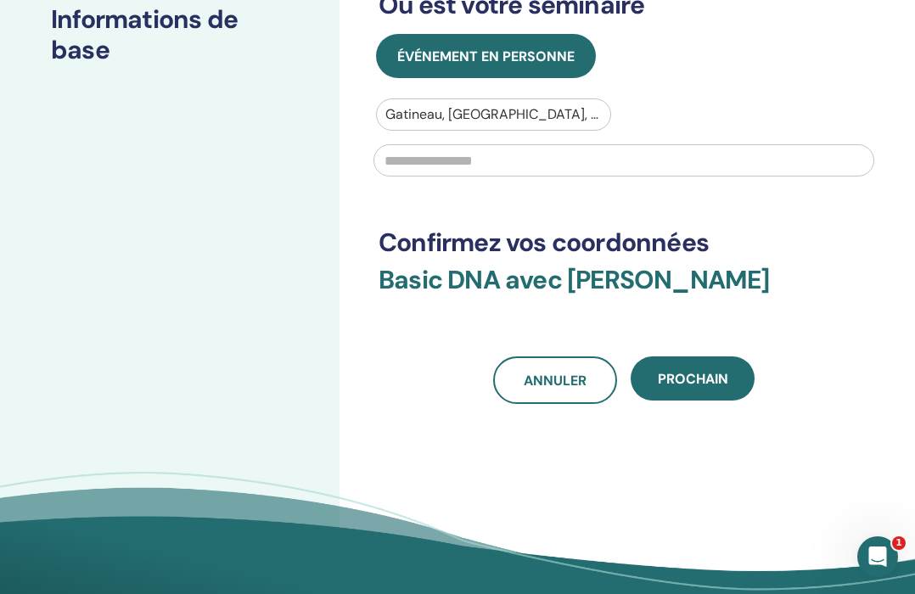
click at [469, 163] on input "text" at bounding box center [623, 160] width 501 height 32
type input "**********"
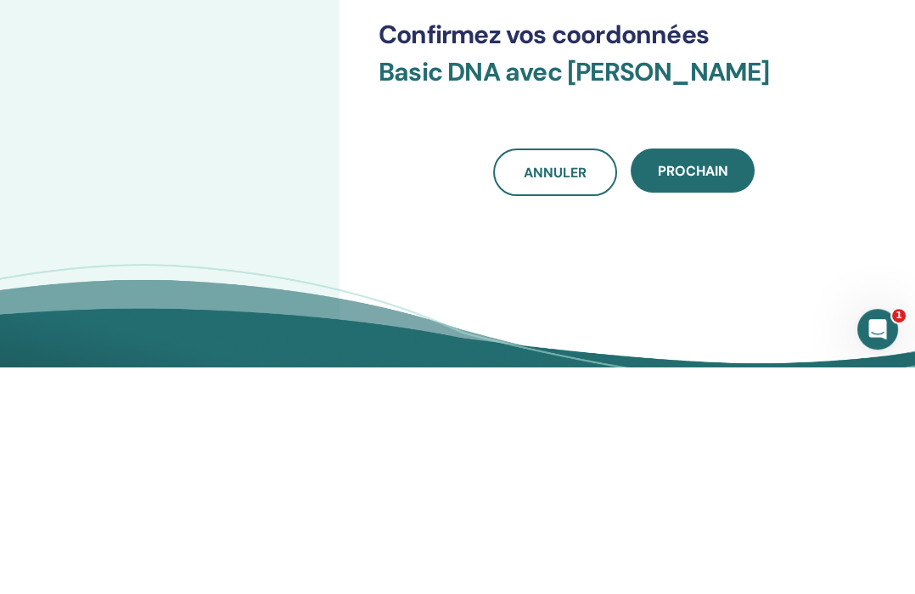
click at [694, 390] on span "Prochain" at bounding box center [693, 399] width 70 height 18
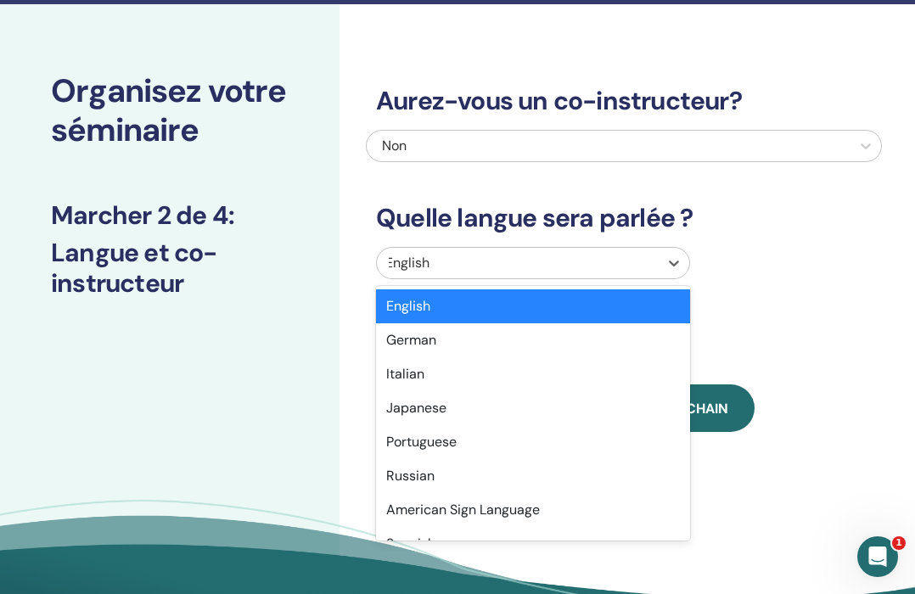
scroll to position [50, 0]
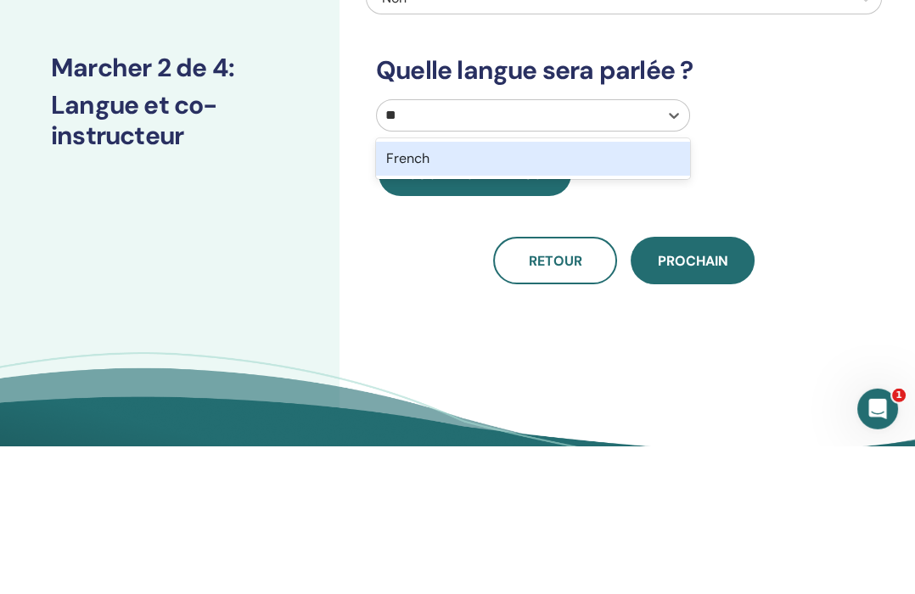
type input "***"
click at [452, 289] on div "French" at bounding box center [533, 306] width 314 height 34
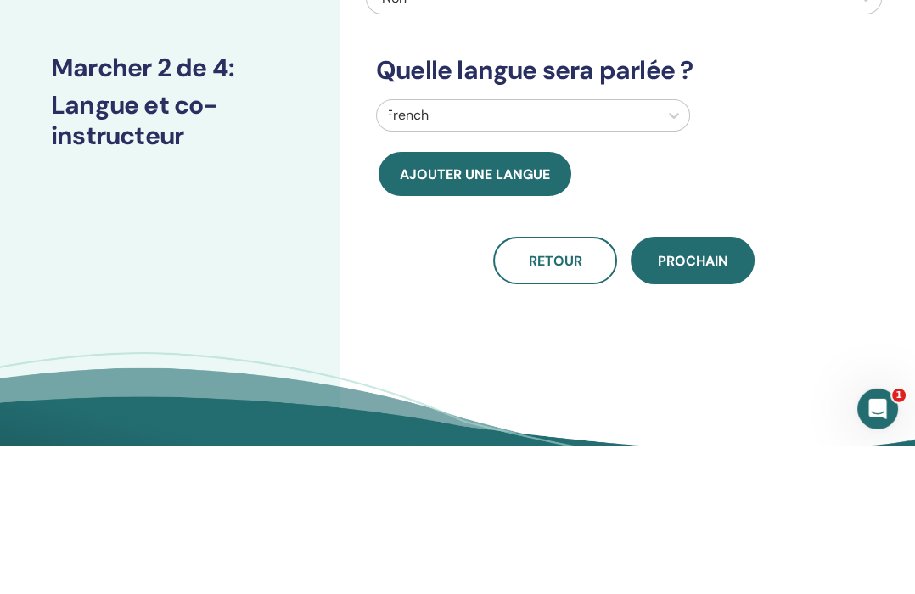
scroll to position [199, 0]
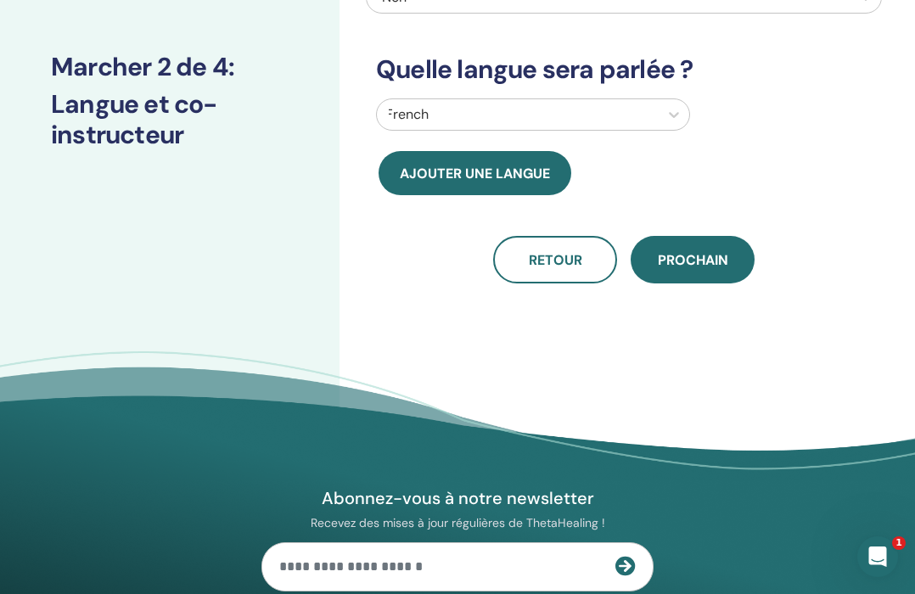
click at [696, 252] on span "Prochain" at bounding box center [693, 260] width 70 height 18
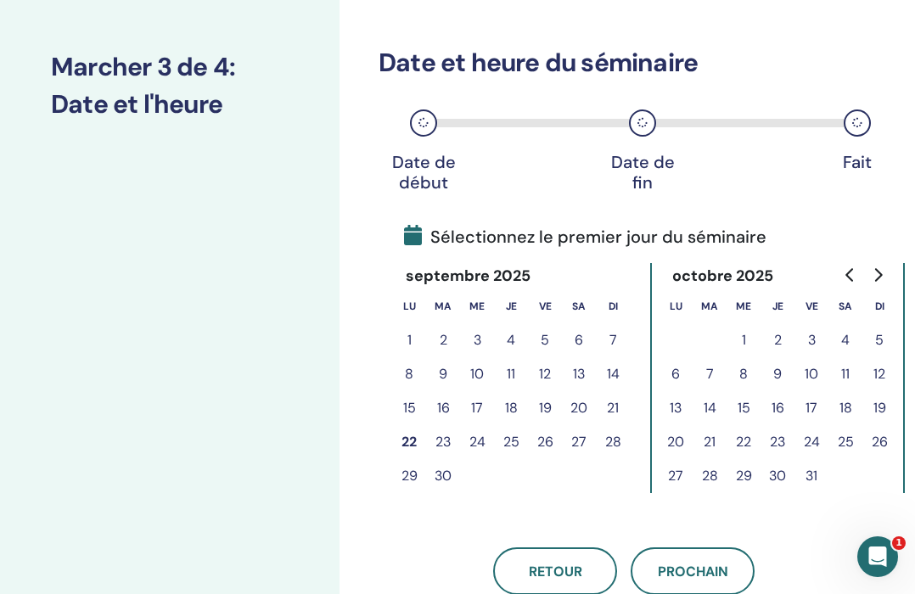
click at [481, 447] on button "24" at bounding box center [477, 442] width 34 height 34
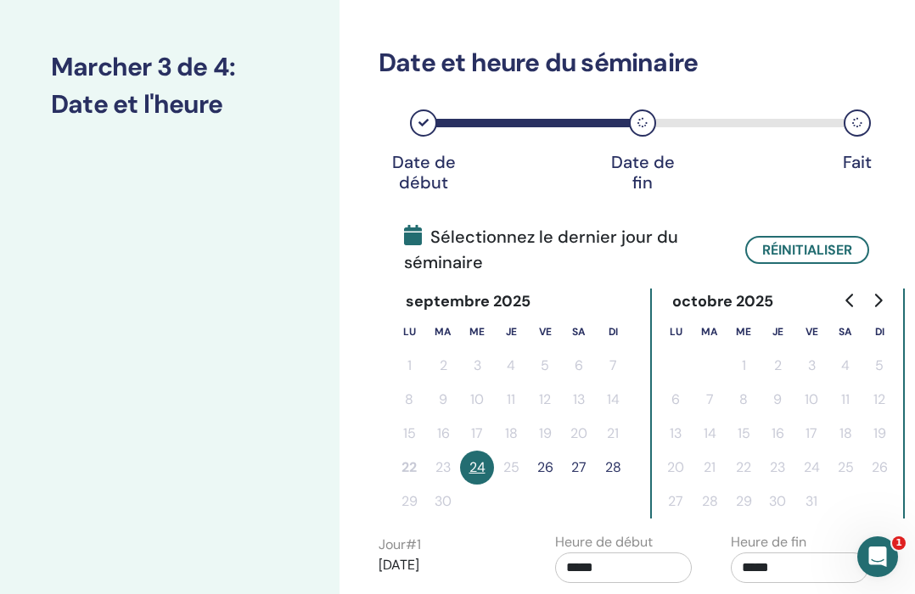
click at [553, 467] on button "26" at bounding box center [545, 468] width 34 height 34
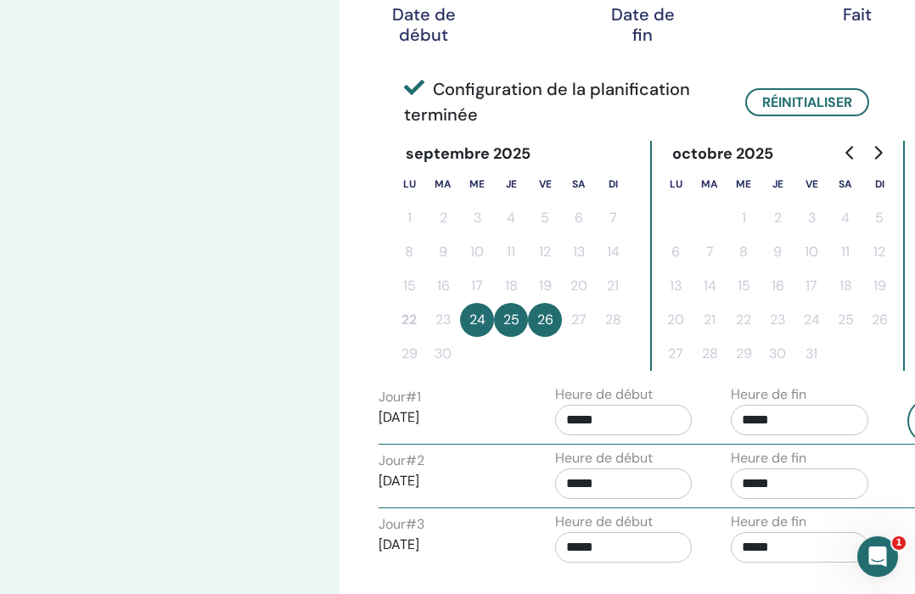
scroll to position [348, 0]
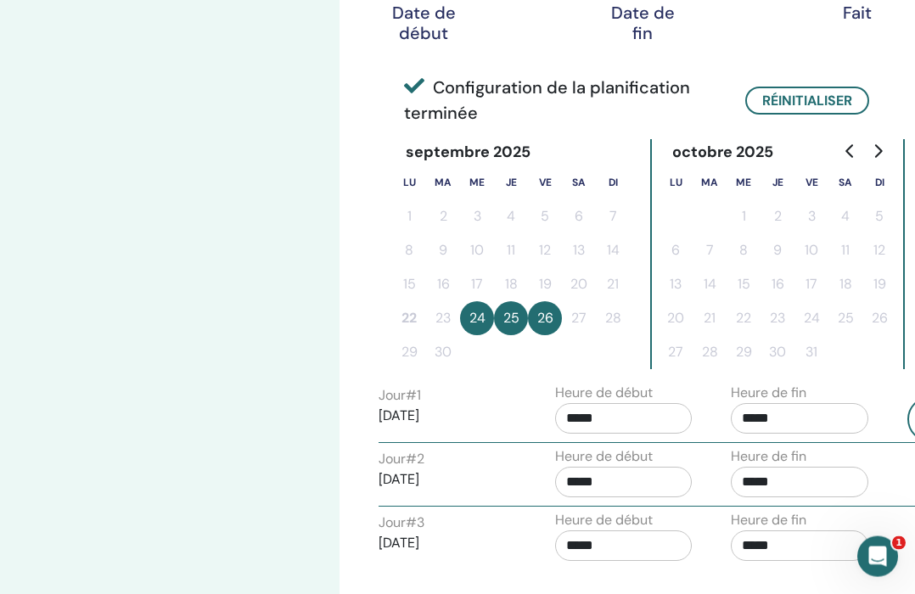
click at [799, 423] on input "*****" at bounding box center [800, 418] width 138 height 31
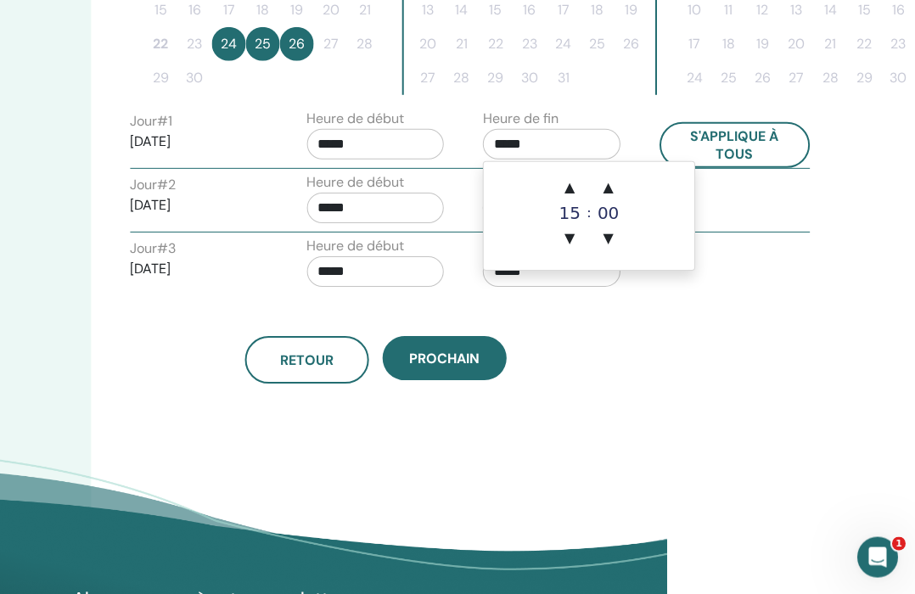
scroll to position [348, 247]
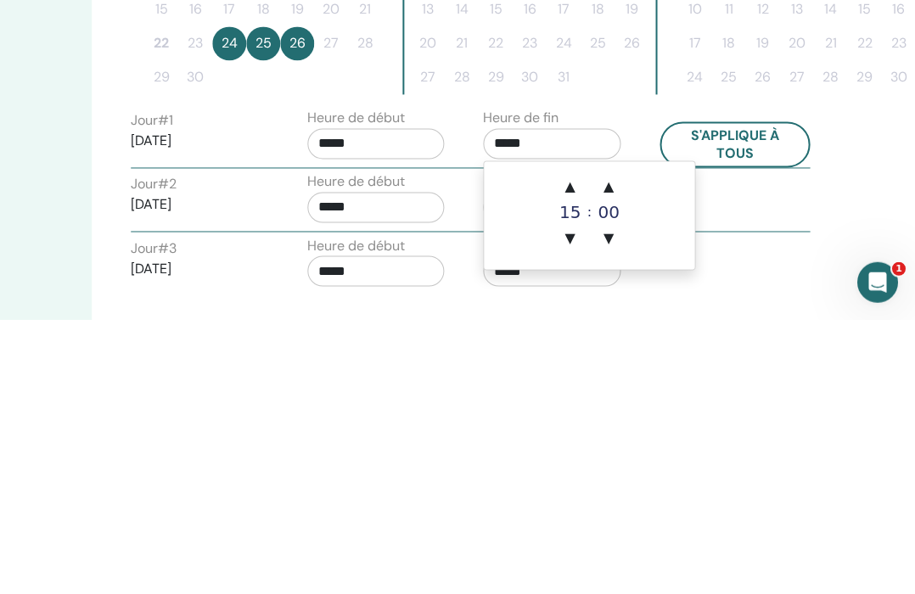
click at [607, 445] on span "▲" at bounding box center [610, 462] width 34 height 34
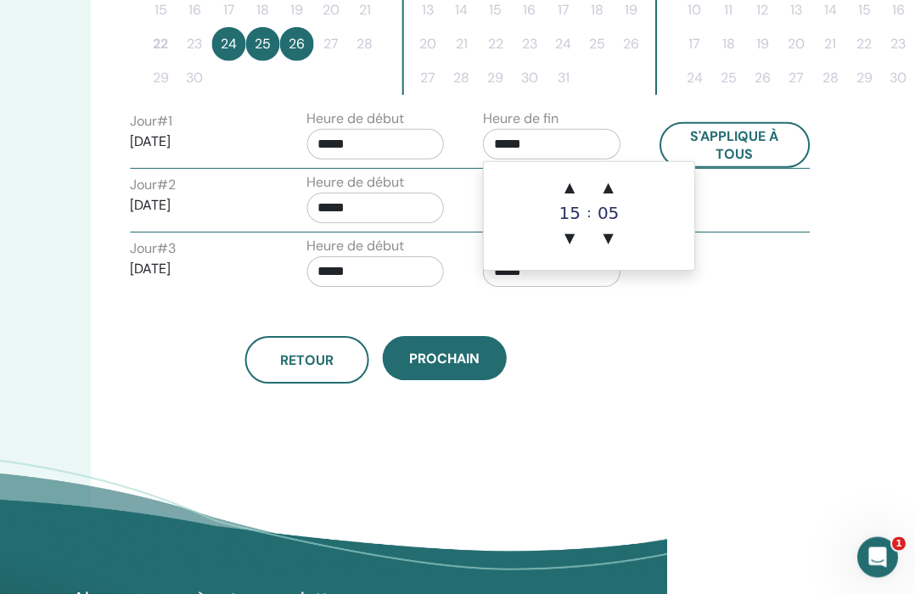
click at [616, 193] on span "▲" at bounding box center [609, 188] width 34 height 34
click at [615, 192] on span "▲" at bounding box center [609, 188] width 34 height 34
click at [619, 183] on span "▲" at bounding box center [609, 188] width 34 height 34
click at [618, 183] on span "▲" at bounding box center [609, 188] width 34 height 34
click at [614, 188] on span "▲" at bounding box center [609, 188] width 34 height 34
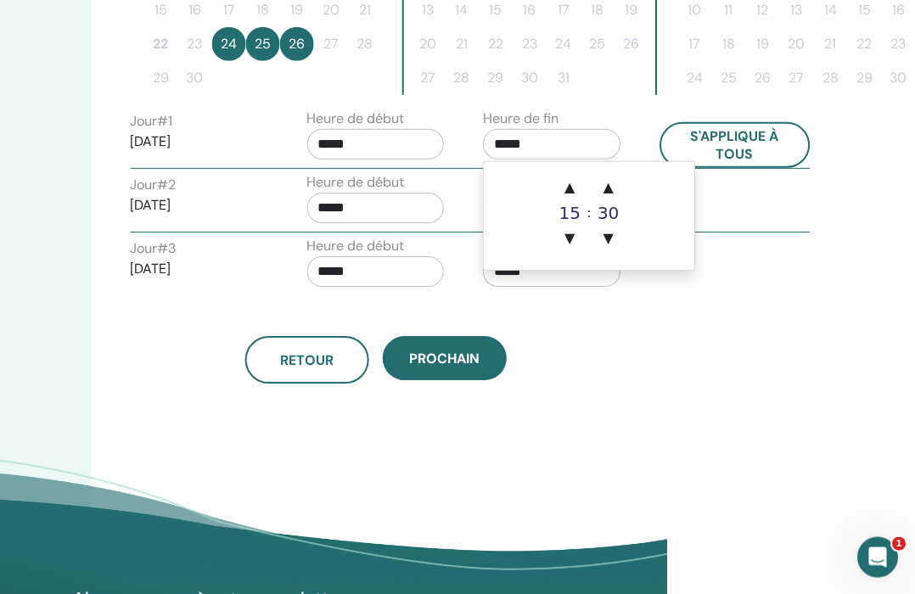
type input "*****"
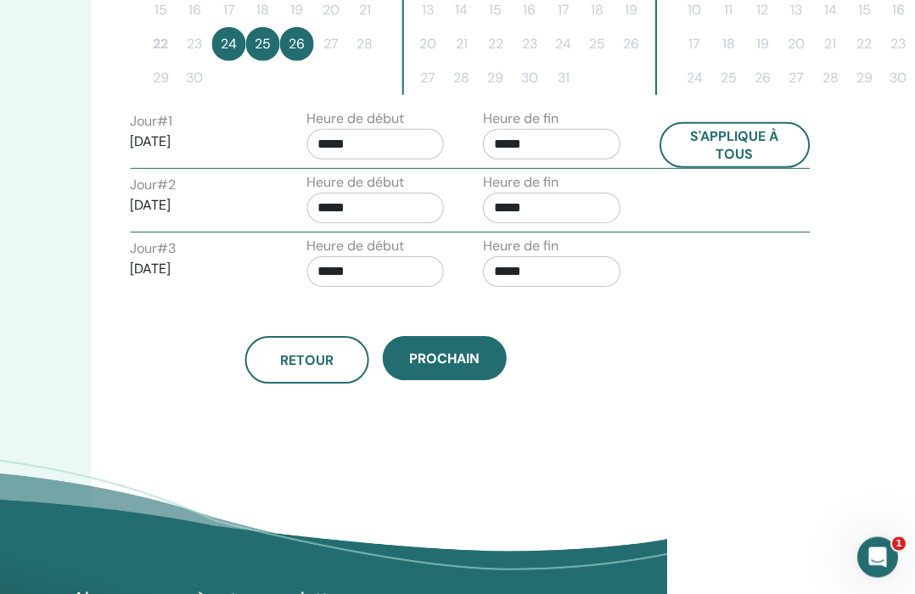
click at [715, 316] on div "Fuseau horaire Fuseau horaire (GMT-8) US/Alaska Date et heure du séminaire Date…" at bounding box center [431, 26] width 679 height 1189
click at [570, 205] on input "*****" at bounding box center [552, 208] width 138 height 31
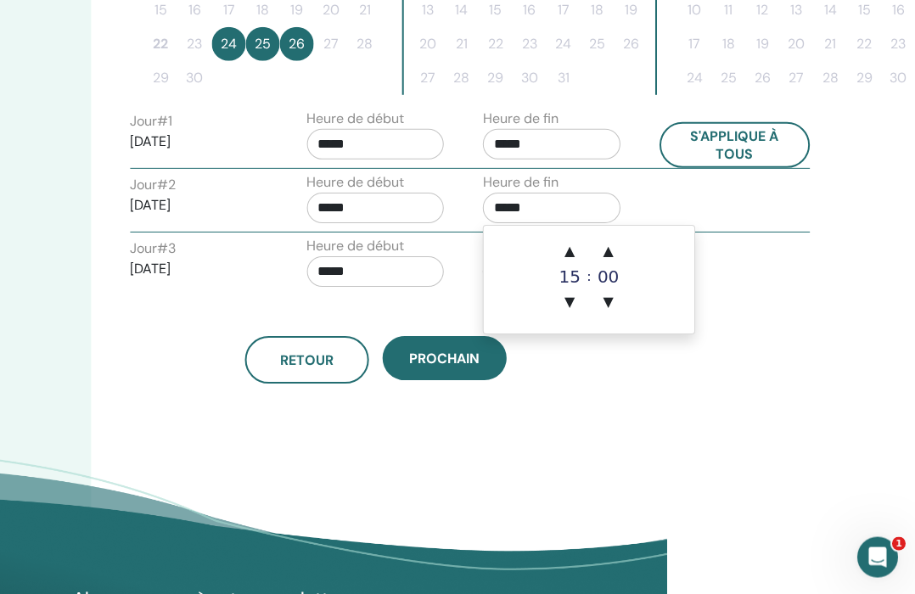
scroll to position [622, 247]
click at [619, 250] on span "▲" at bounding box center [610, 251] width 34 height 34
click at [618, 249] on span "▲" at bounding box center [610, 251] width 34 height 34
click at [617, 247] on span "▲" at bounding box center [609, 251] width 34 height 34
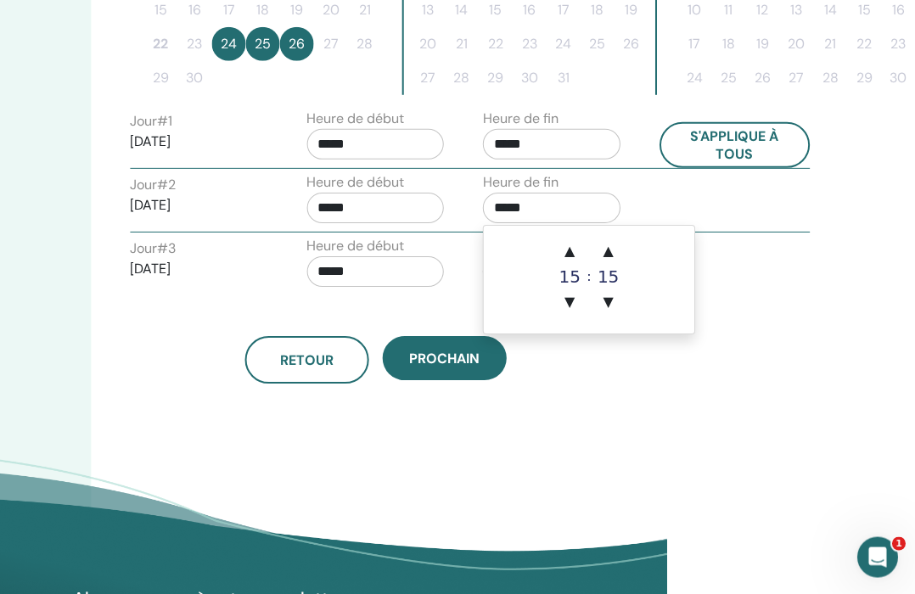
click at [615, 249] on span "▲" at bounding box center [609, 251] width 34 height 34
click at [615, 248] on span "▲" at bounding box center [609, 251] width 34 height 34
click at [616, 250] on span "▲" at bounding box center [609, 251] width 34 height 34
type input "*****"
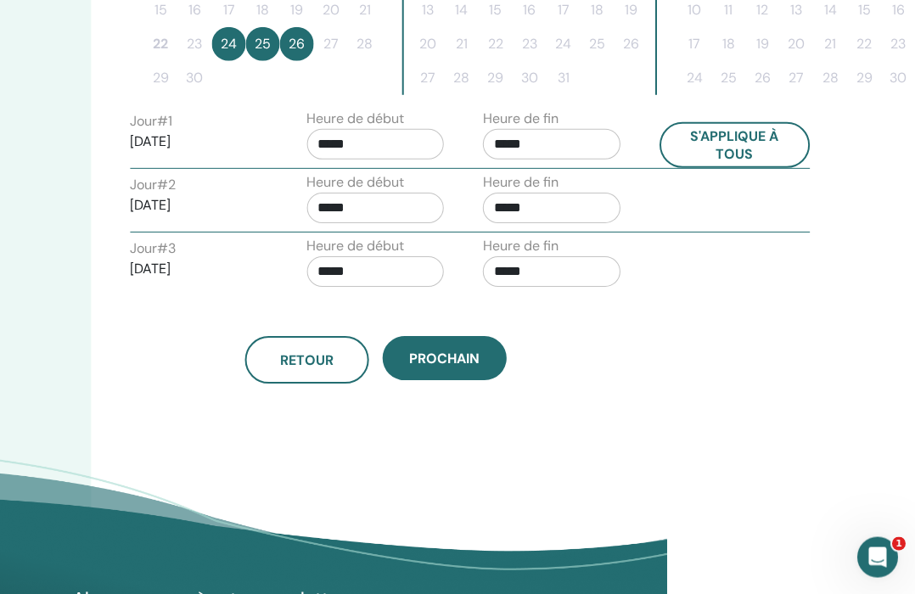
click at [752, 327] on div "Fuseau horaire Fuseau horaire (GMT-8) US/Alaska Date et heure du séminaire Date…" at bounding box center [431, 26] width 679 height 1189
click at [580, 268] on input "*****" at bounding box center [552, 271] width 138 height 31
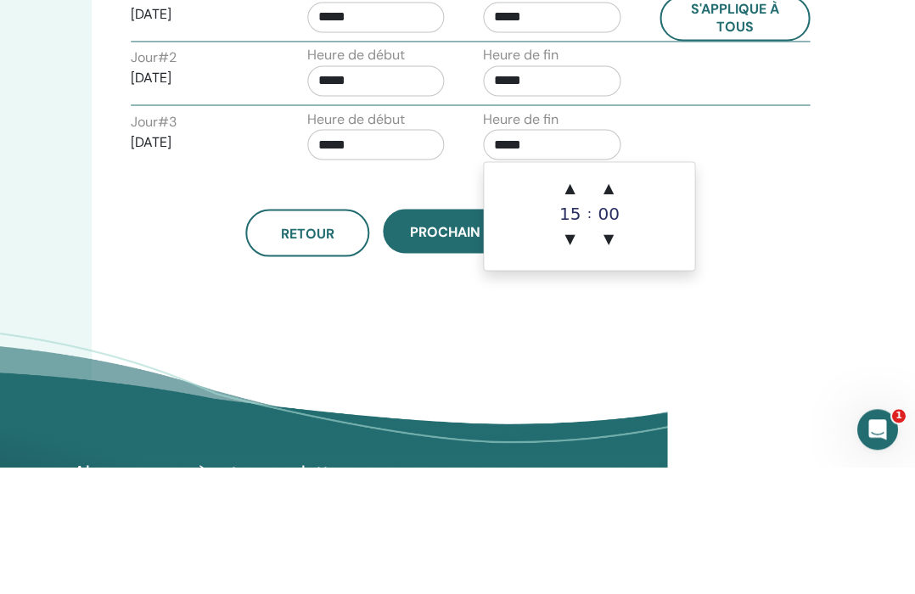
click at [618, 298] on span "▲" at bounding box center [610, 315] width 34 height 34
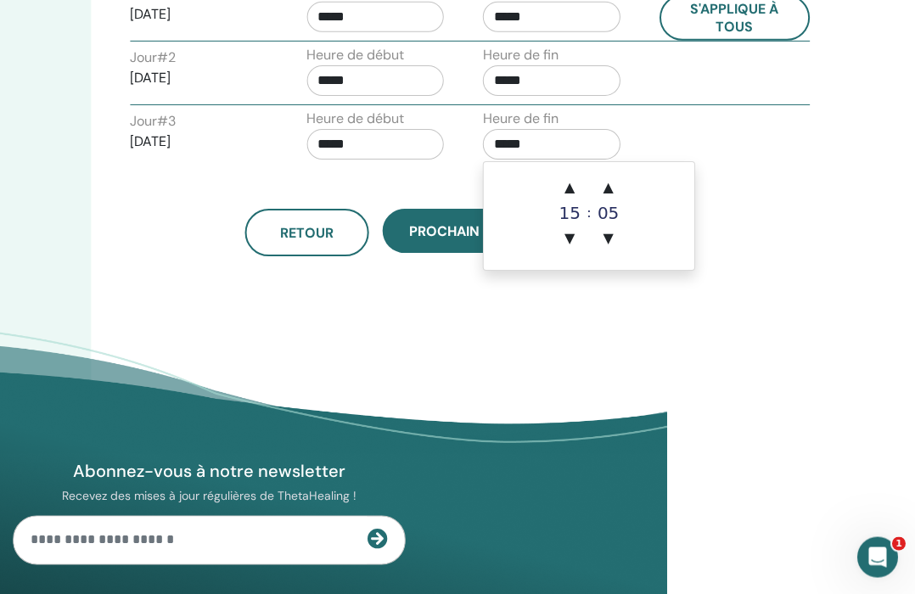
click at [610, 189] on span "▲" at bounding box center [609, 188] width 34 height 34
click at [615, 191] on span "▲" at bounding box center [609, 188] width 34 height 34
click at [609, 195] on span "▲" at bounding box center [609, 188] width 34 height 34
click at [610, 191] on span "▲" at bounding box center [609, 188] width 34 height 34
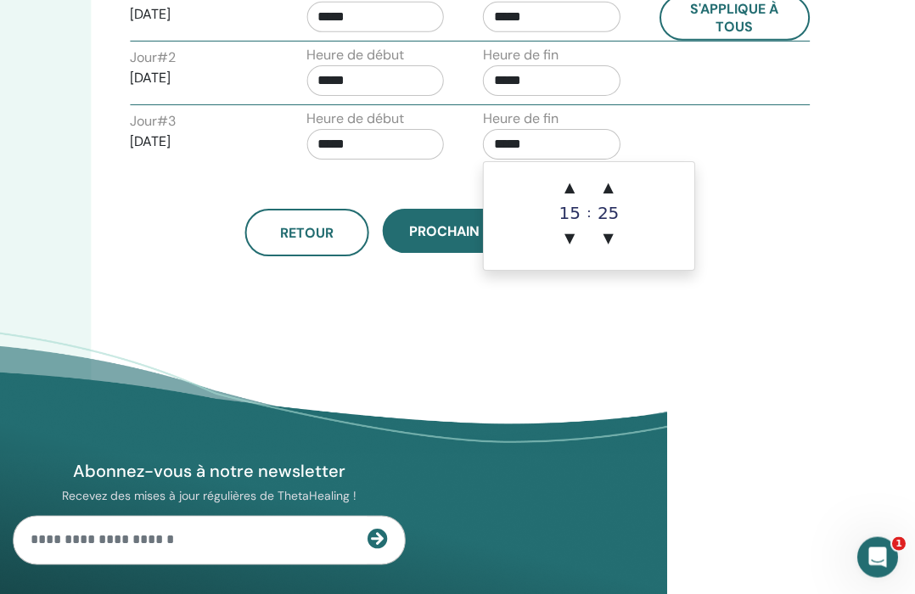
type input "*****"
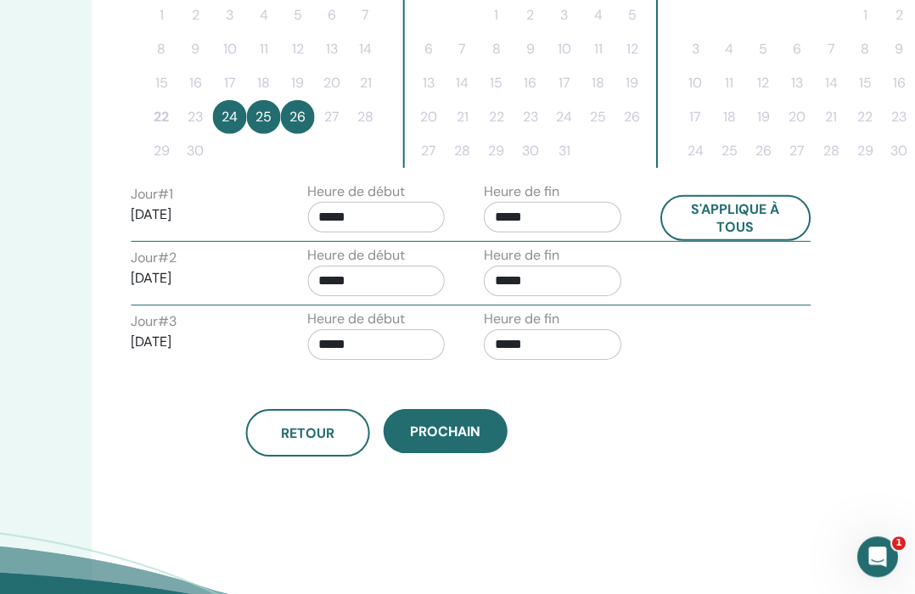
scroll to position [548, 247]
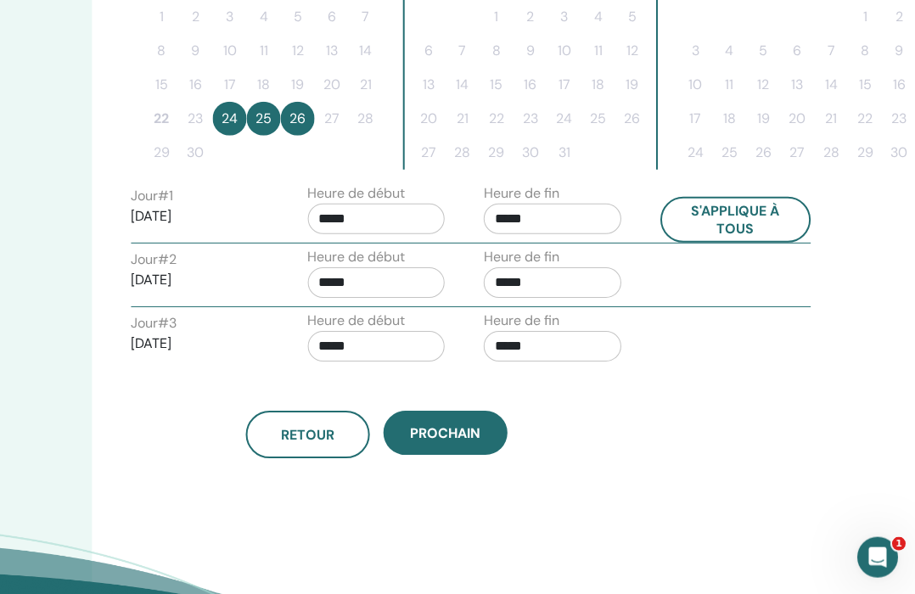
click at [450, 425] on span "Prochain" at bounding box center [446, 433] width 70 height 18
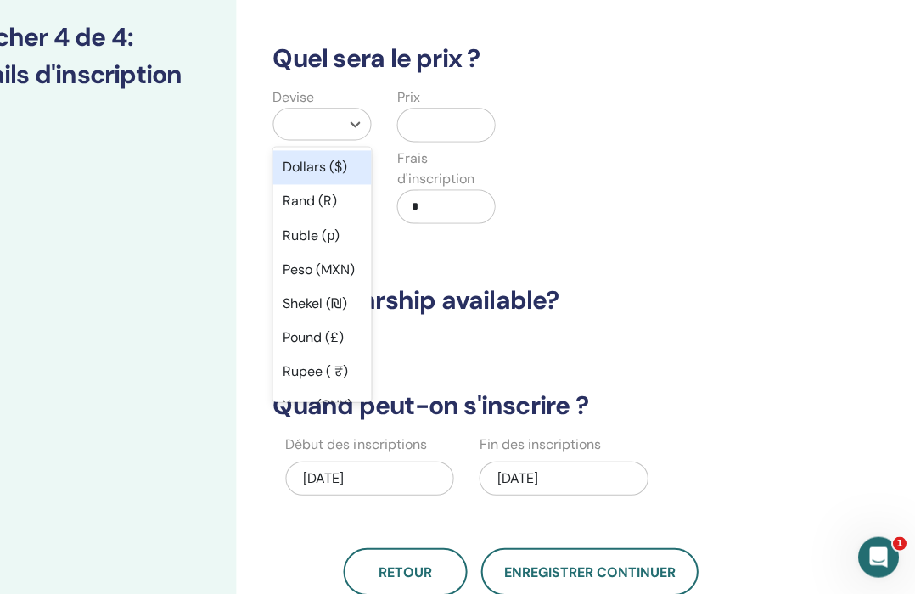
scroll to position [228, 104]
click at [327, 163] on div "Dollars ($)" at bounding box center [321, 167] width 98 height 34
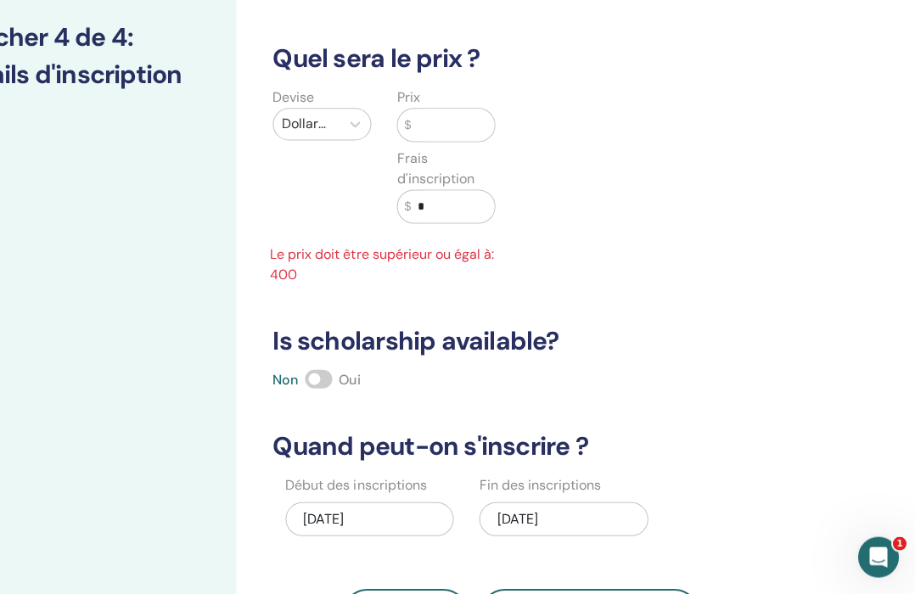
click at [446, 127] on input "text" at bounding box center [452, 125] width 83 height 32
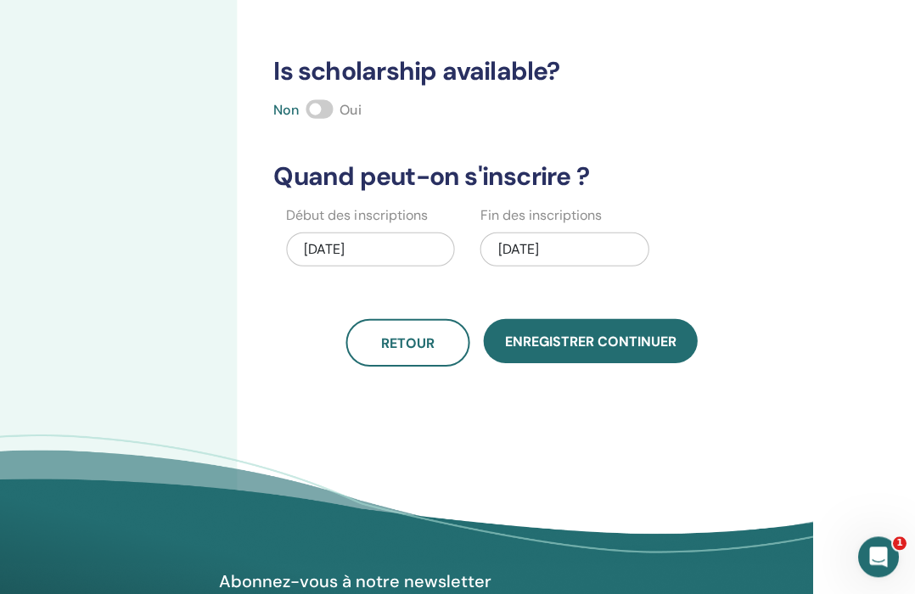
type input "******"
click at [595, 339] on span "Enregistrer continuer" at bounding box center [589, 342] width 171 height 18
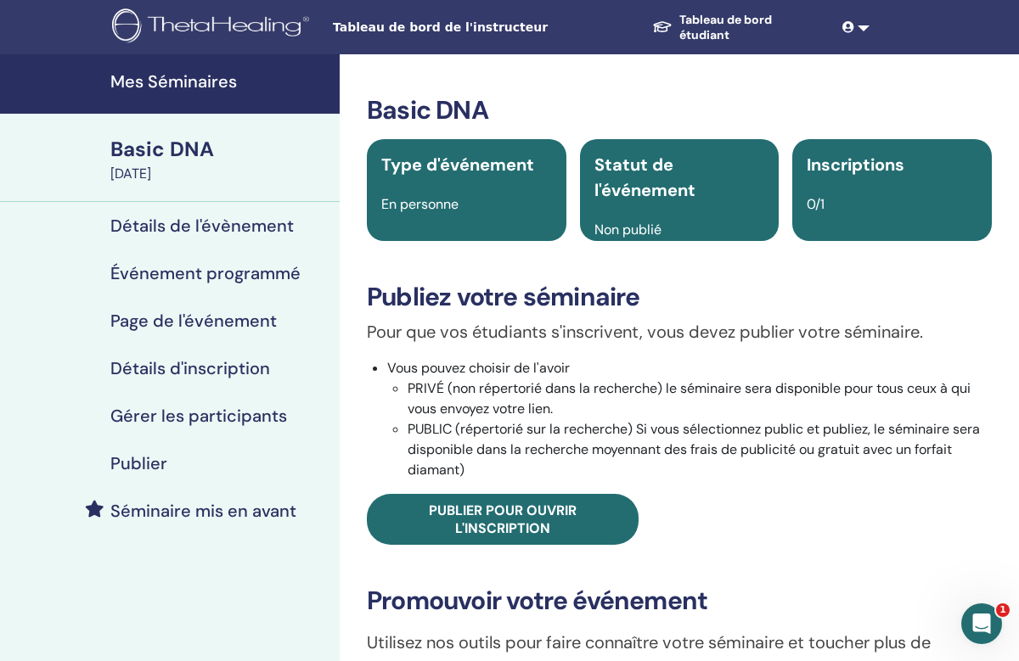
click at [220, 324] on h4 "Page de l'événement" at bounding box center [193, 321] width 166 height 20
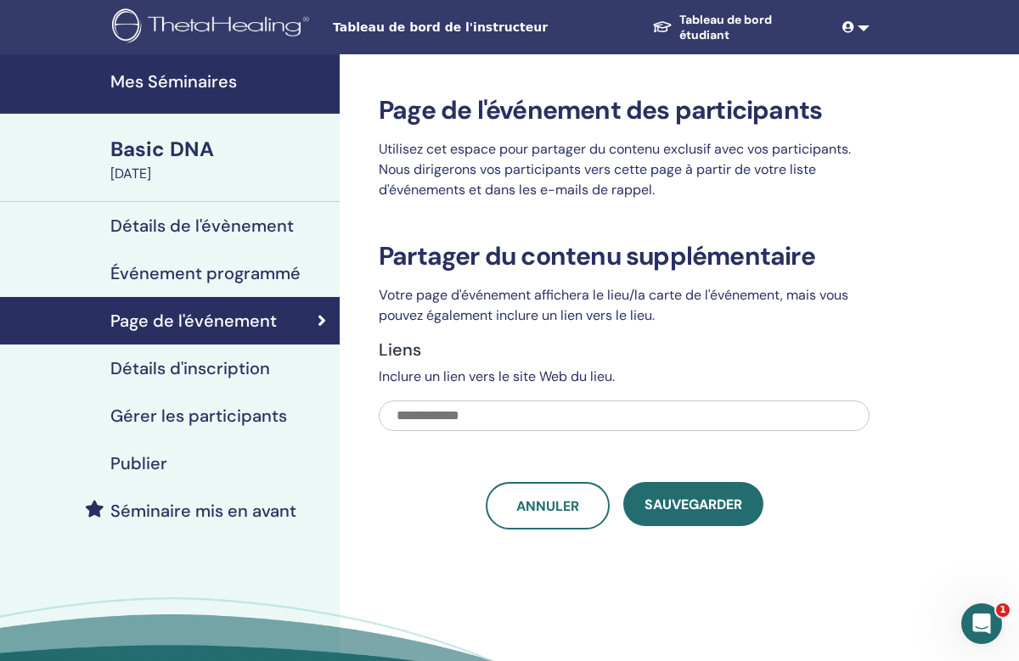
click at [461, 412] on input "text" at bounding box center [624, 416] width 491 height 31
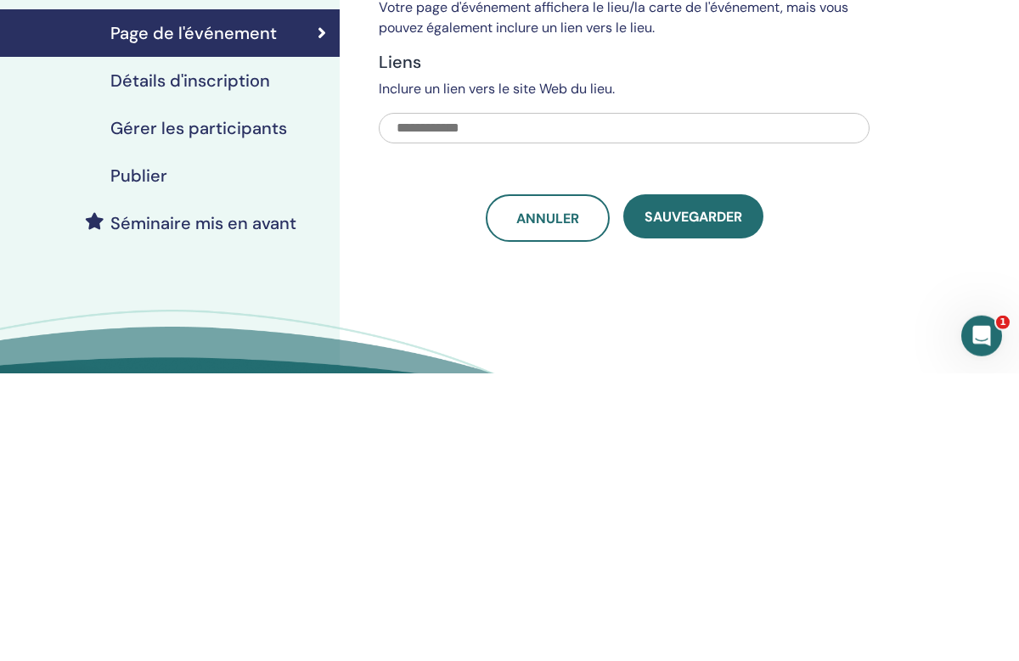
paste input "**********"
type input "**********"
click at [703, 496] on span "sauvegarder" at bounding box center [693, 505] width 98 height 18
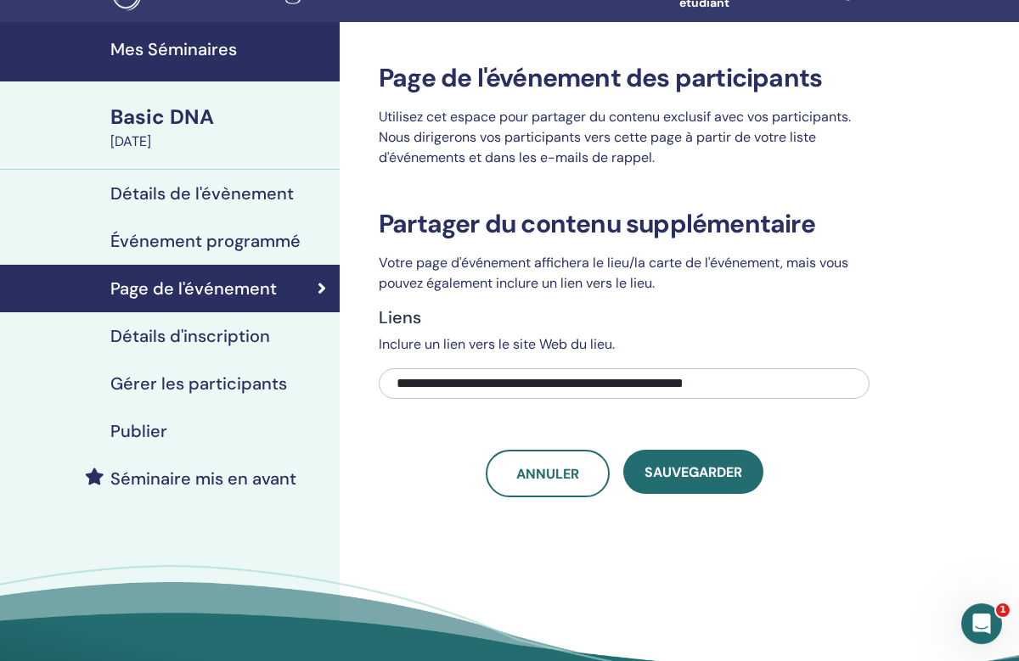
scroll to position [26, 0]
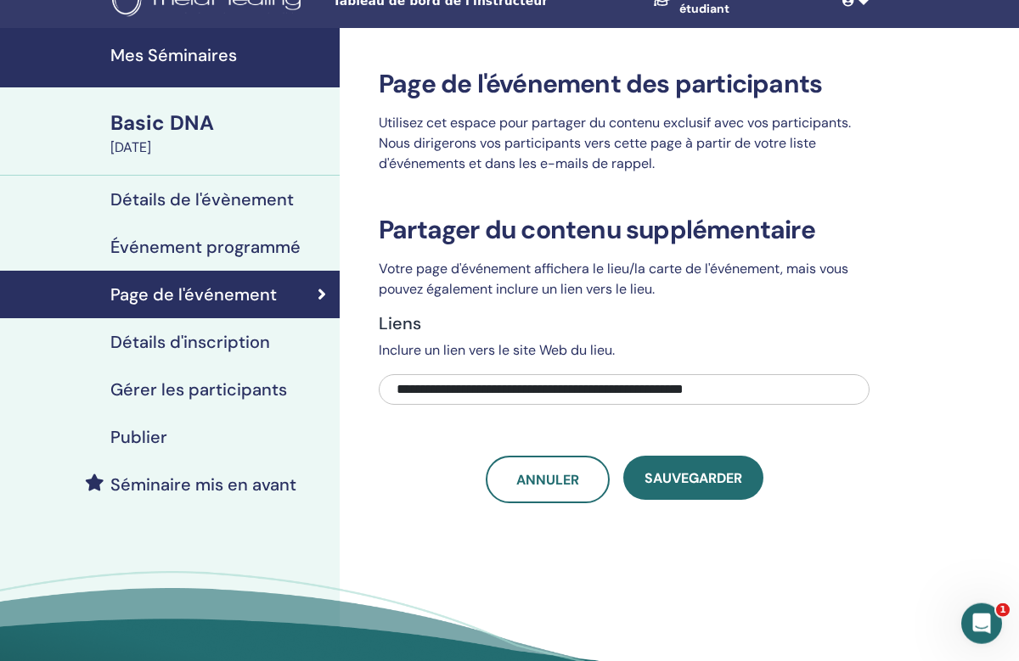
click at [689, 470] on span "sauvegarder" at bounding box center [693, 478] width 98 height 18
click at [693, 475] on span "sauvegarder" at bounding box center [693, 478] width 98 height 18
click at [216, 200] on h4 "Détails de l'évènement" at bounding box center [201, 199] width 183 height 20
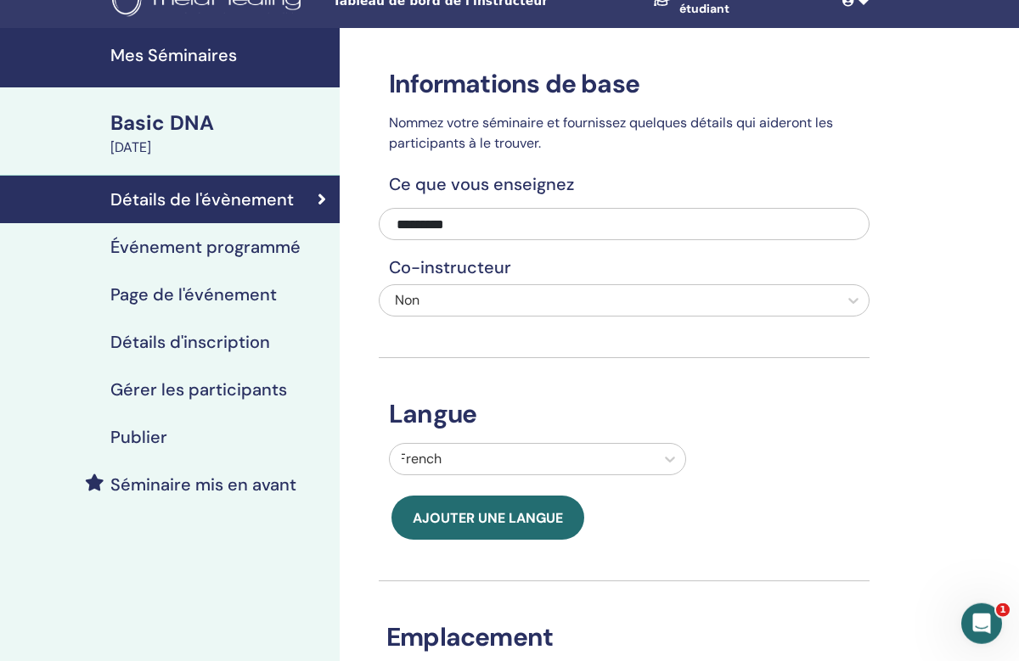
click at [244, 250] on h4 "Événement programmé" at bounding box center [205, 247] width 190 height 20
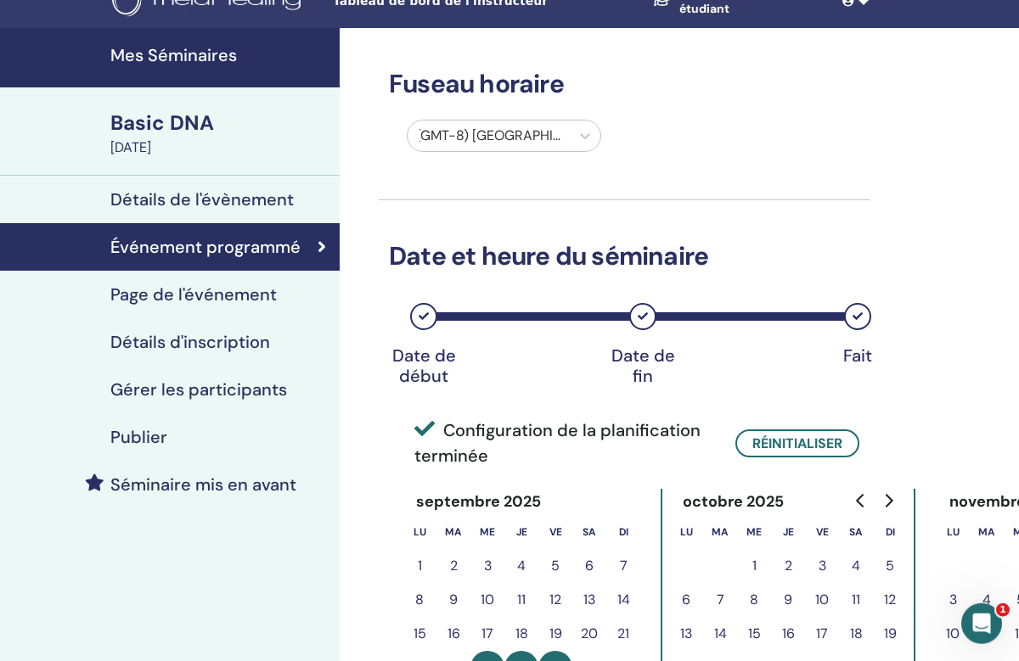
click at [225, 296] on h4 "Page de l'événement" at bounding box center [193, 294] width 166 height 20
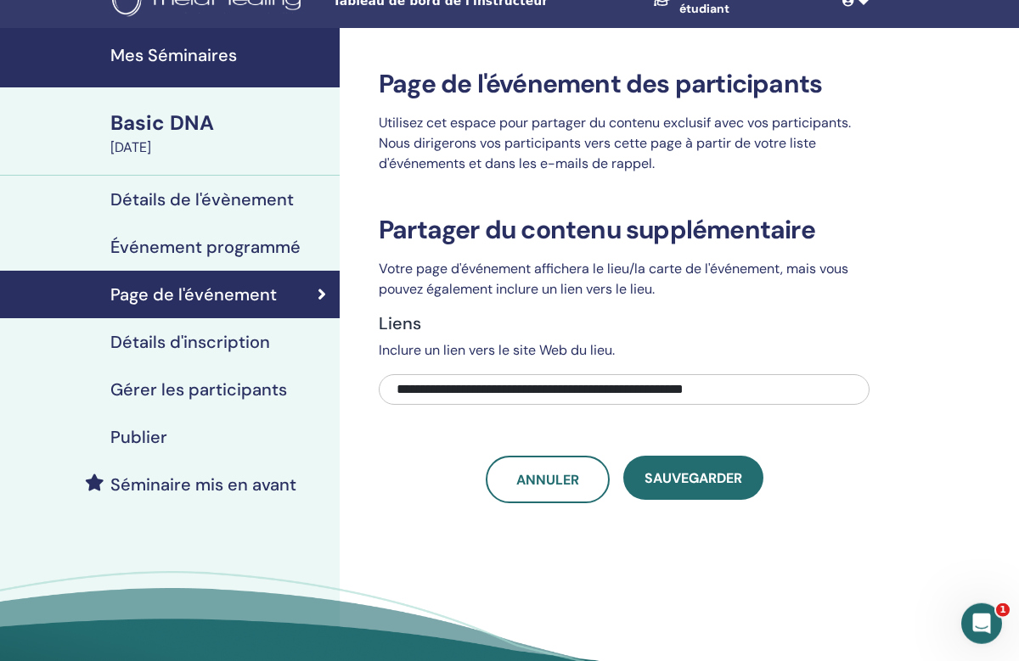
click at [222, 344] on h4 "Détails d'inscription" at bounding box center [190, 342] width 160 height 20
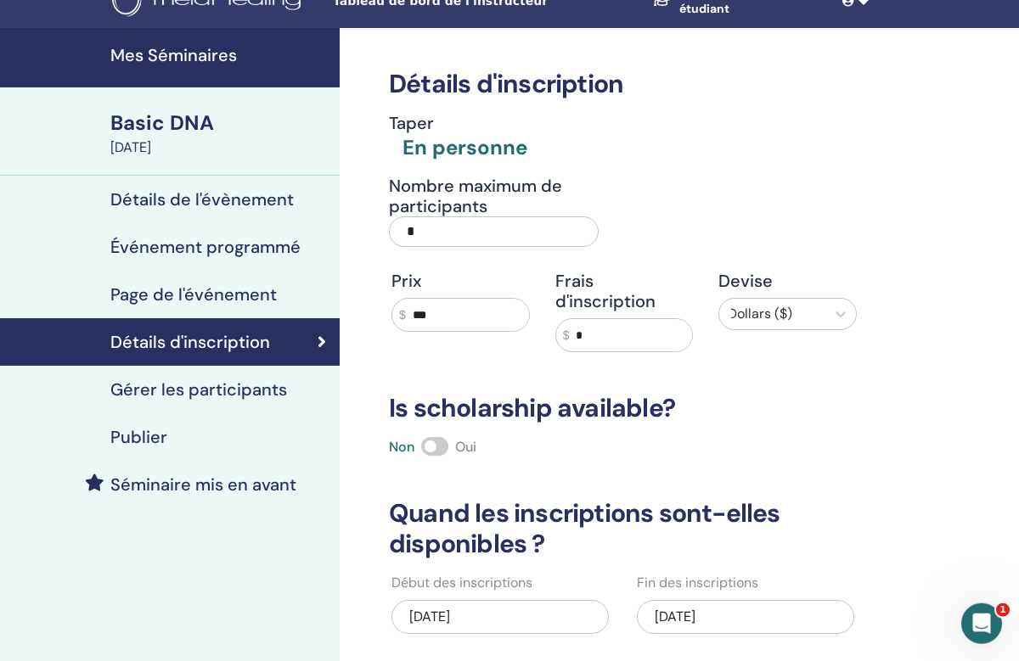
click at [457, 226] on input "*" at bounding box center [494, 231] width 210 height 31
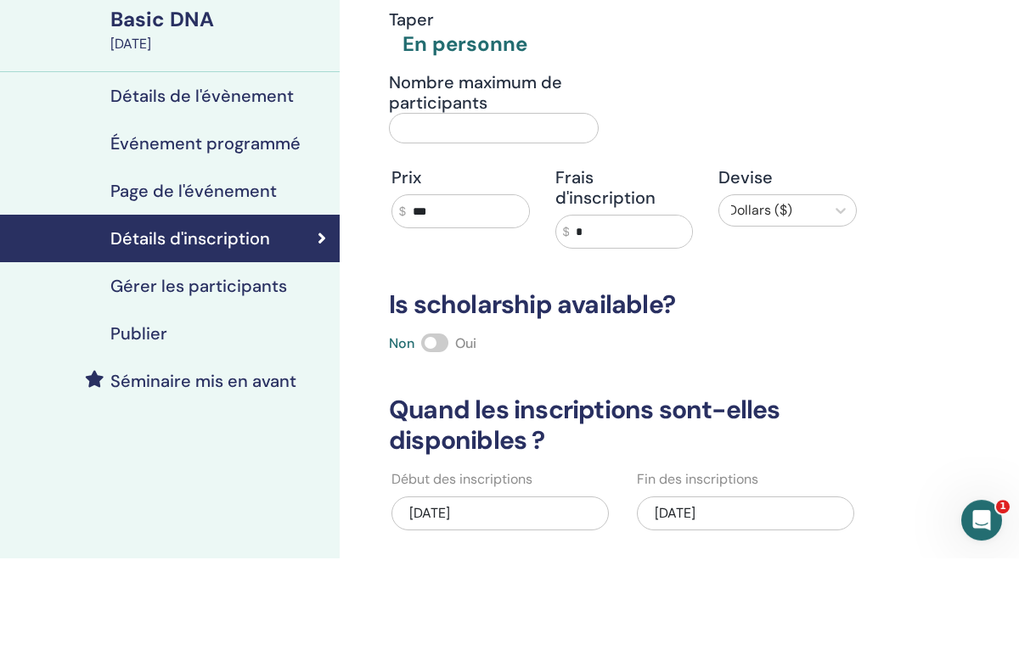
type input "*"
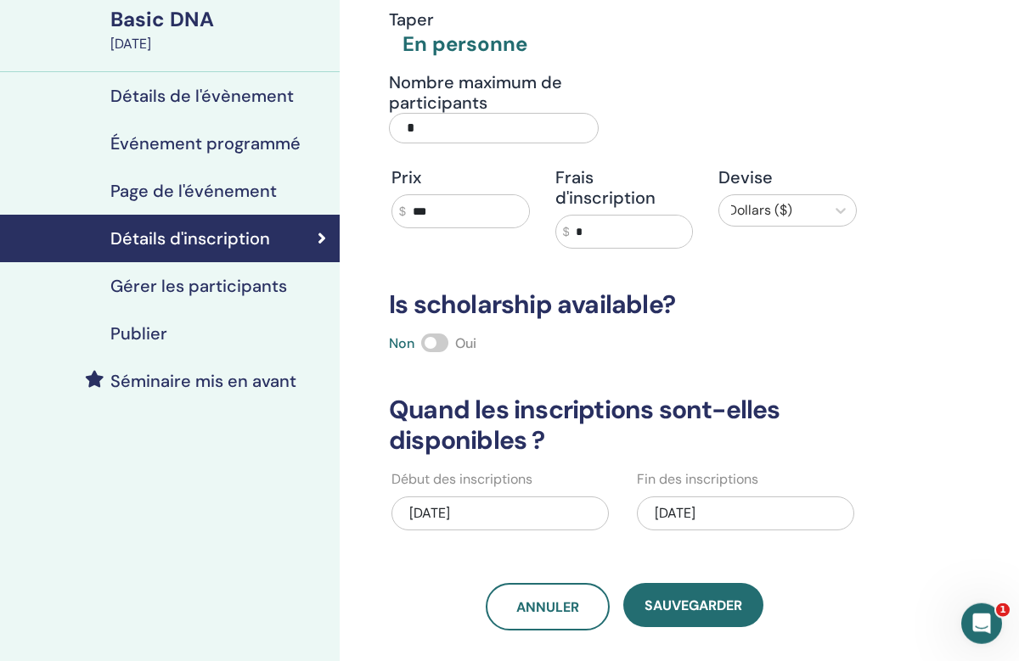
click at [697, 606] on span "sauvegarder" at bounding box center [693, 606] width 98 height 18
click at [222, 282] on h4 "Gérer les participants" at bounding box center [198, 286] width 177 height 20
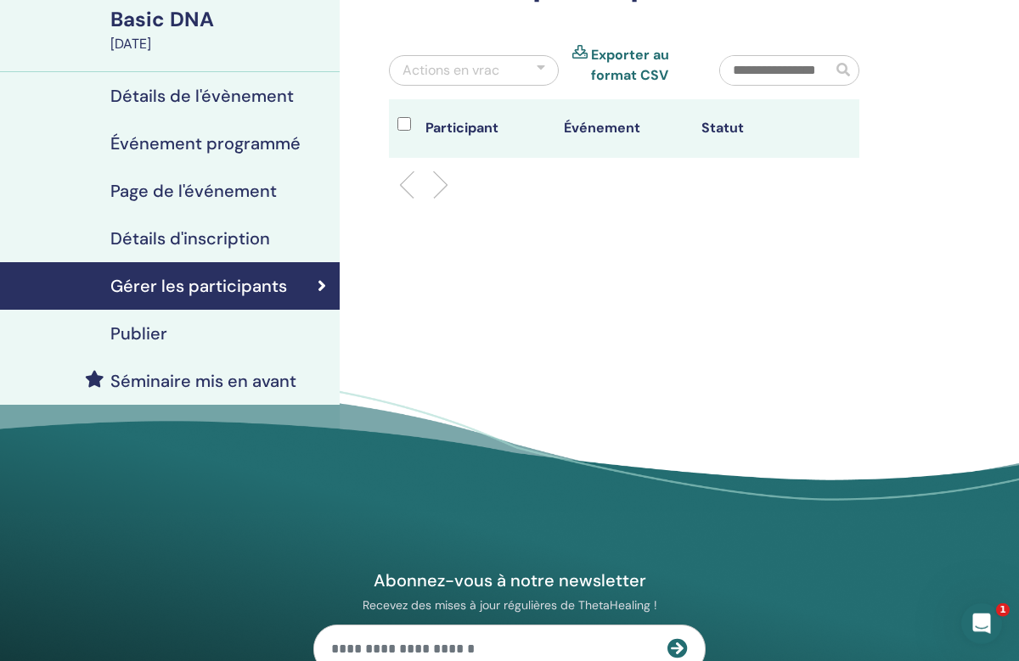
click at [149, 330] on h4 "Publier" at bounding box center [138, 333] width 57 height 20
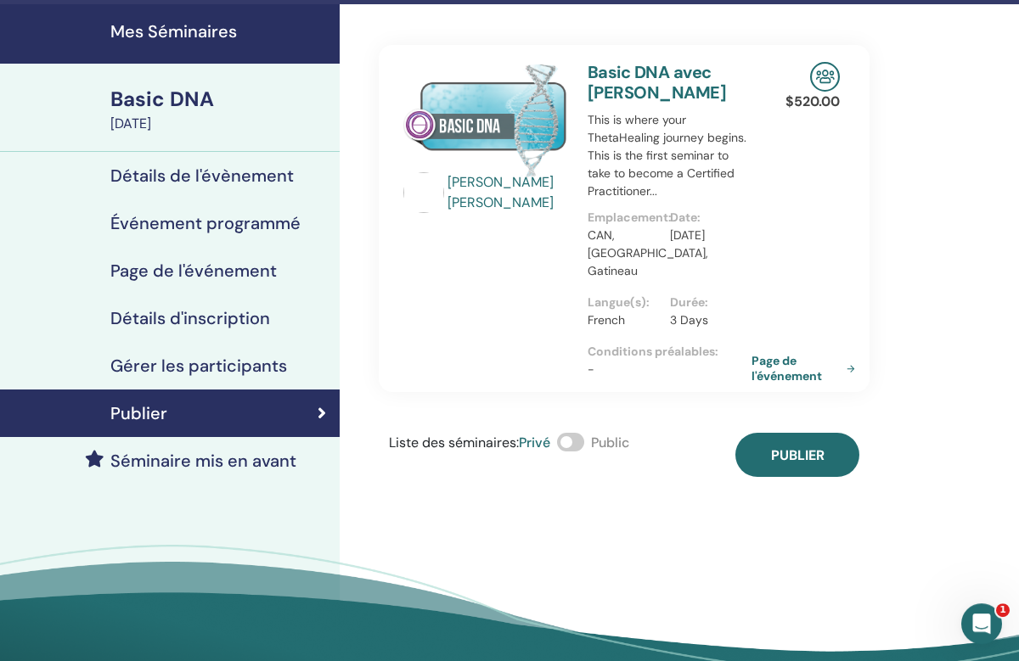
scroll to position [46, 0]
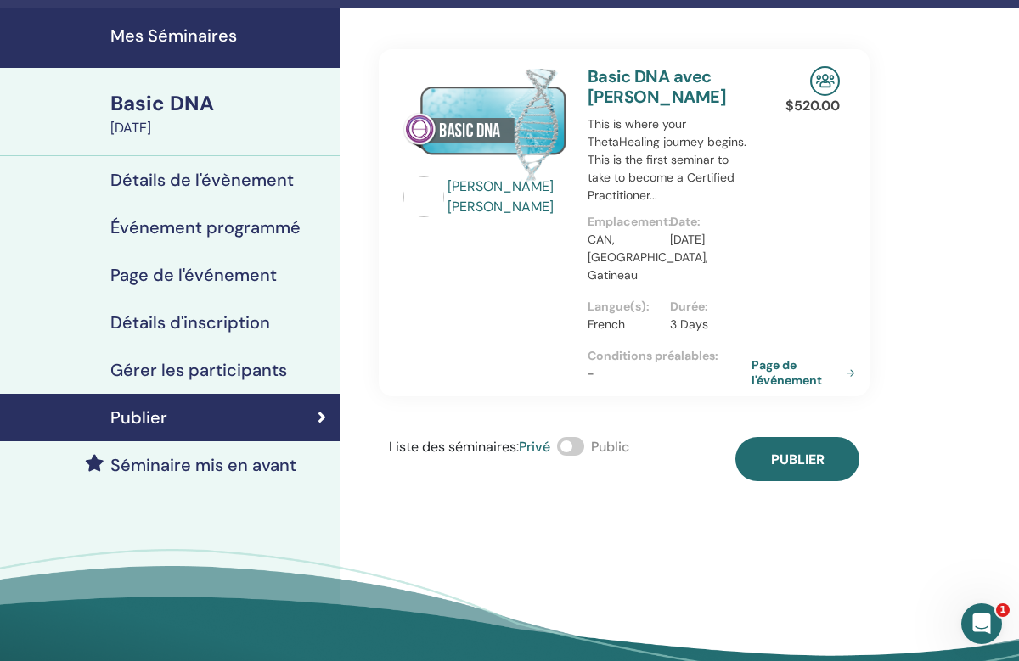
click at [798, 451] on span "Publier" at bounding box center [797, 460] width 53 height 18
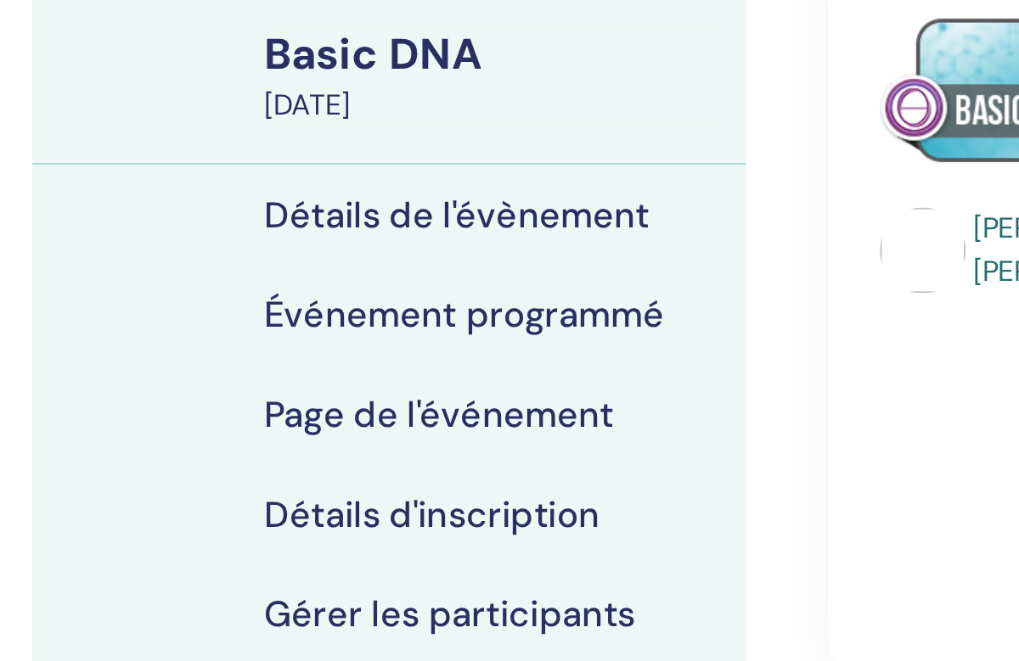
scroll to position [0, 0]
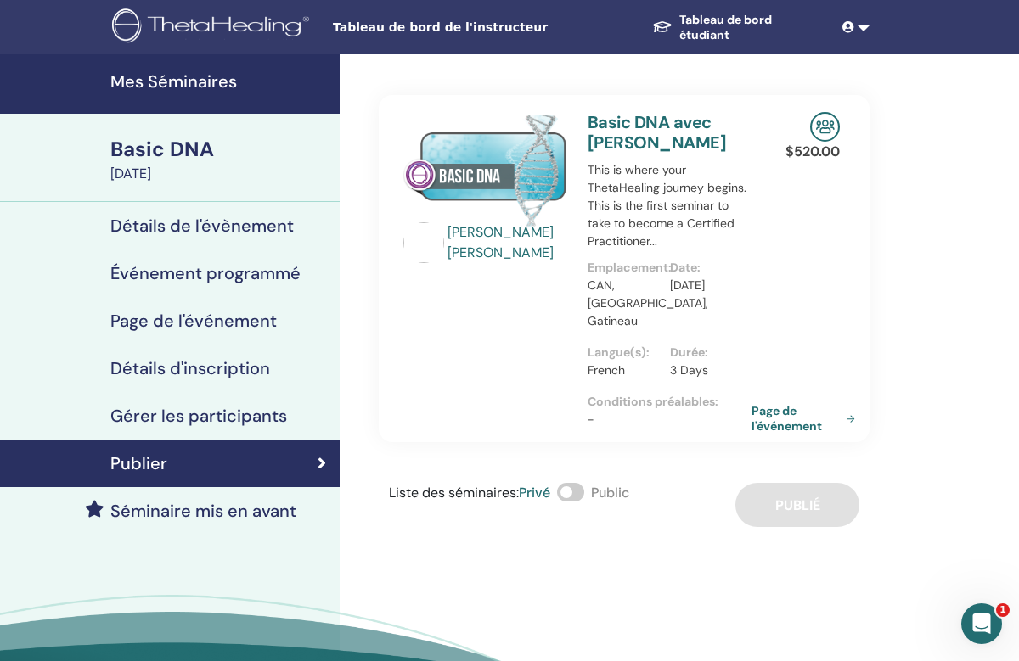
click at [230, 508] on h4 "Séminaire mis en avant" at bounding box center [203, 511] width 186 height 20
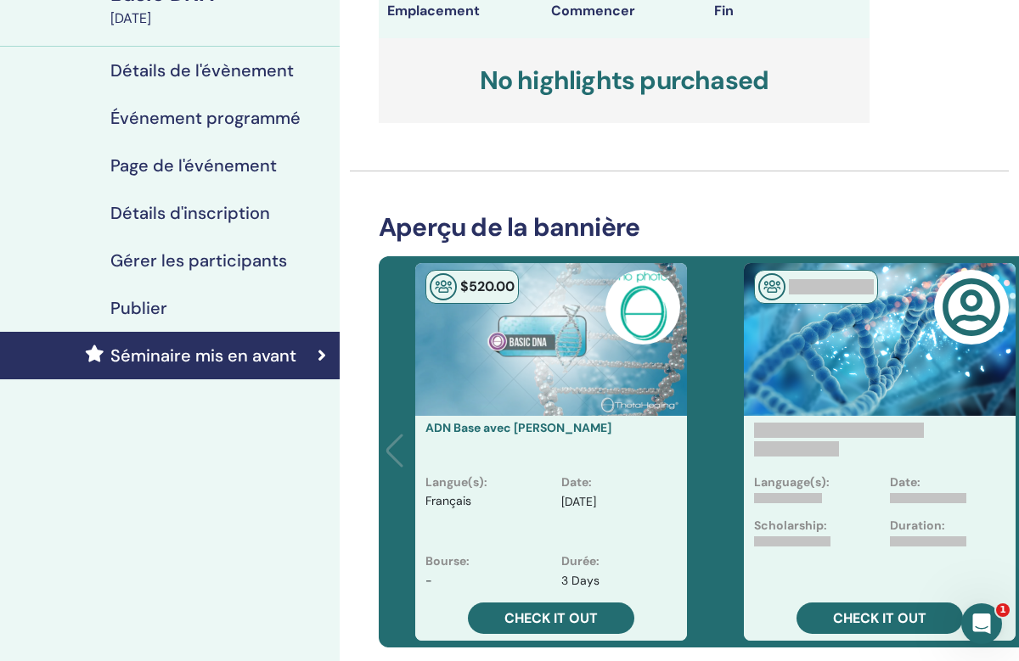
scroll to position [156, 0]
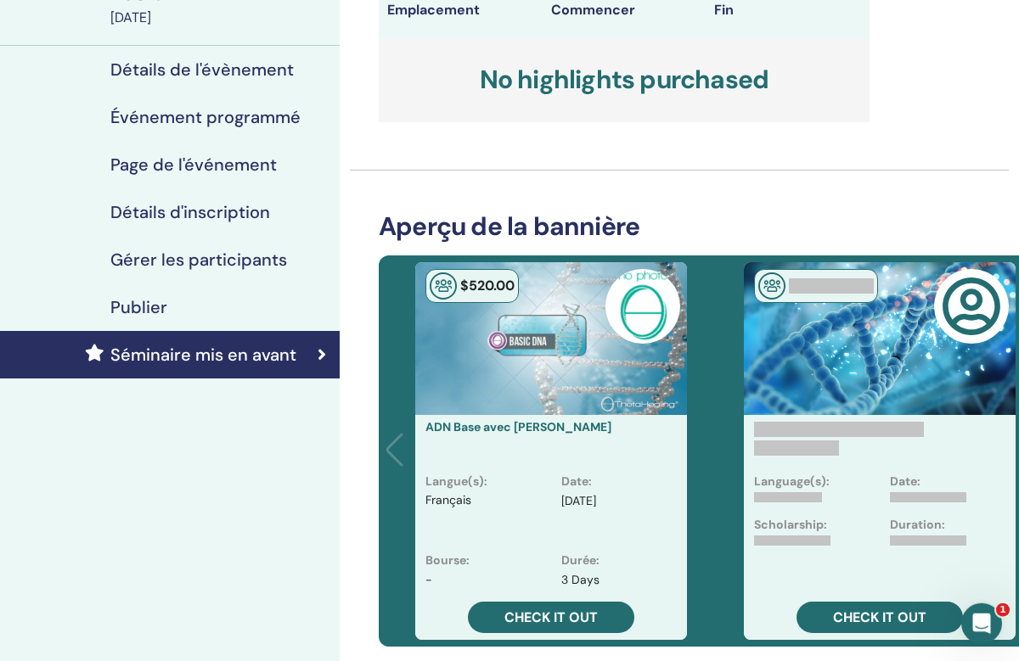
click at [486, 330] on div "$ 520 .00" at bounding box center [551, 338] width 272 height 153
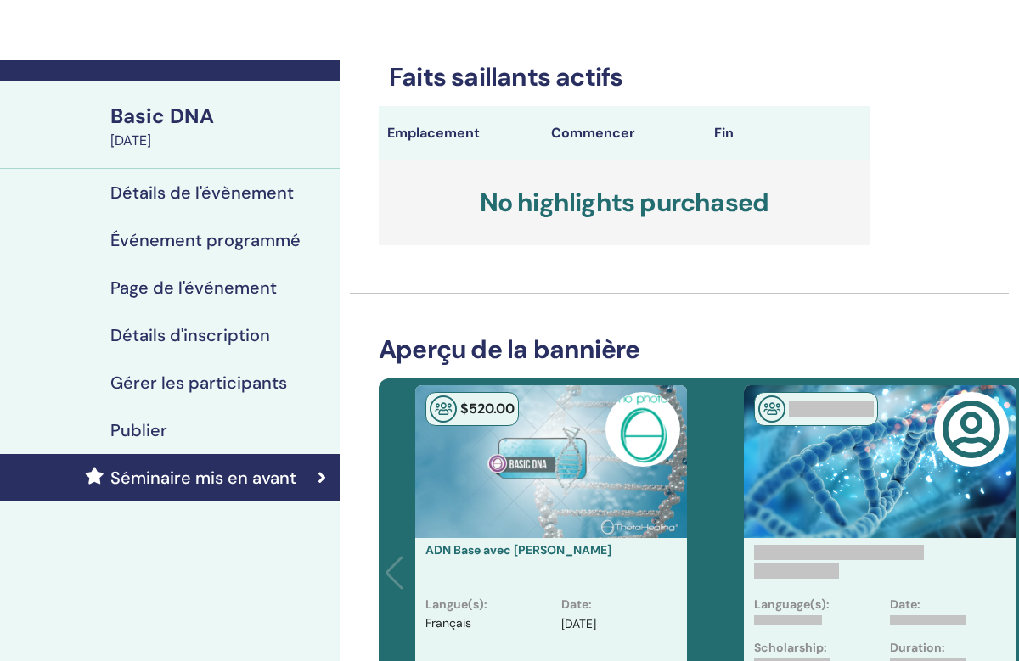
scroll to position [0, 0]
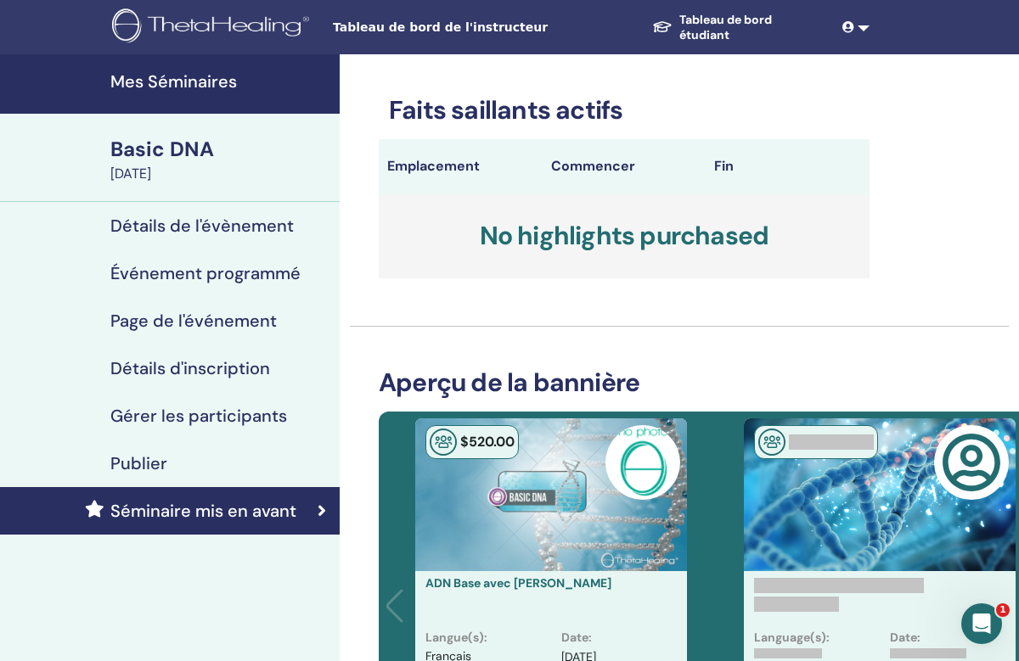
click at [430, 28] on span "Tableau de bord de l'instructeur" at bounding box center [460, 28] width 255 height 18
click at [436, 30] on span "Tableau de bord de l'instructeur" at bounding box center [460, 28] width 255 height 18
click at [241, 231] on h4 "Détails de l'évènement" at bounding box center [201, 226] width 183 height 20
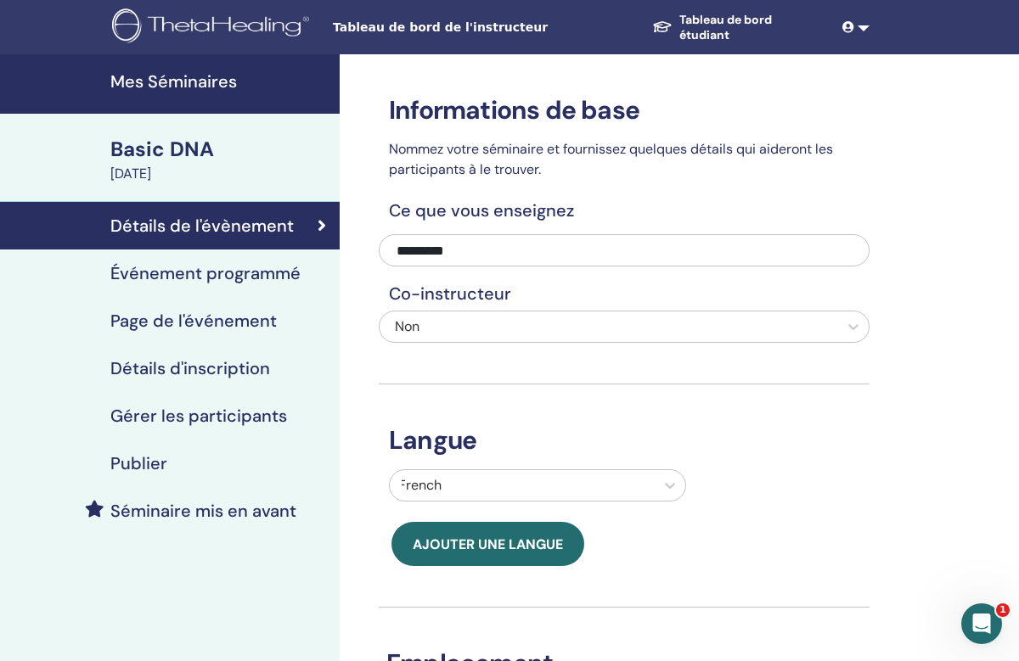
click at [166, 167] on div "[DATE]" at bounding box center [219, 174] width 219 height 20
